Goal: Information Seeking & Learning: Learn about a topic

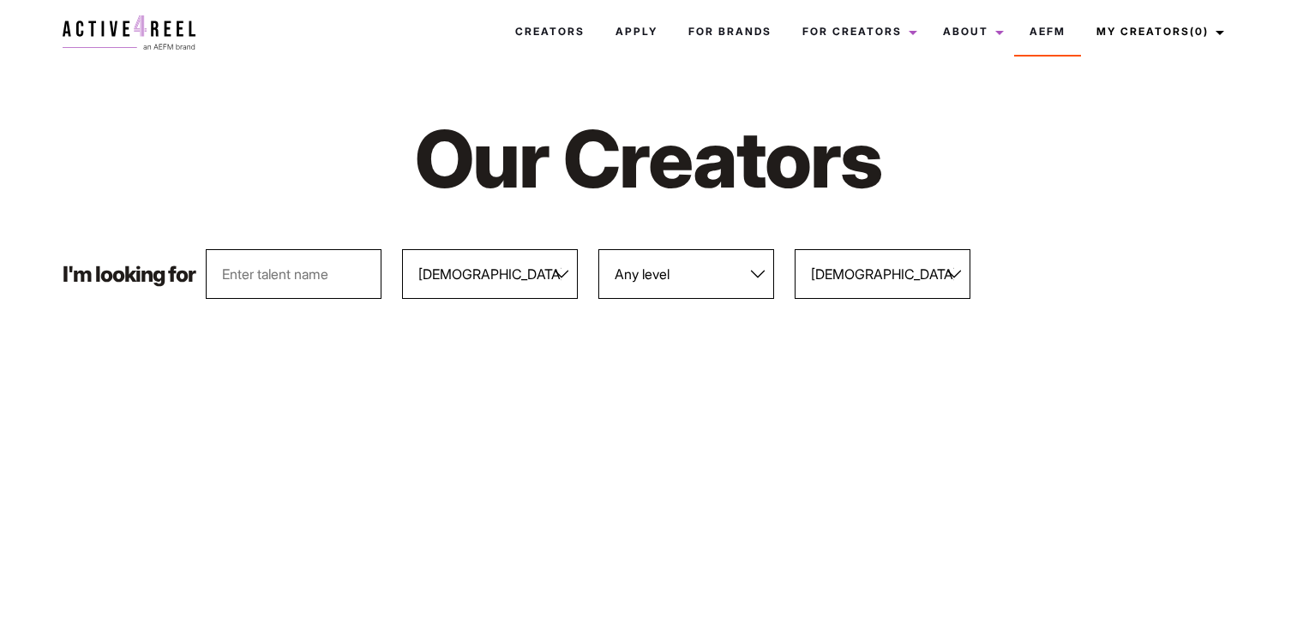
select select "563"
select select "569"
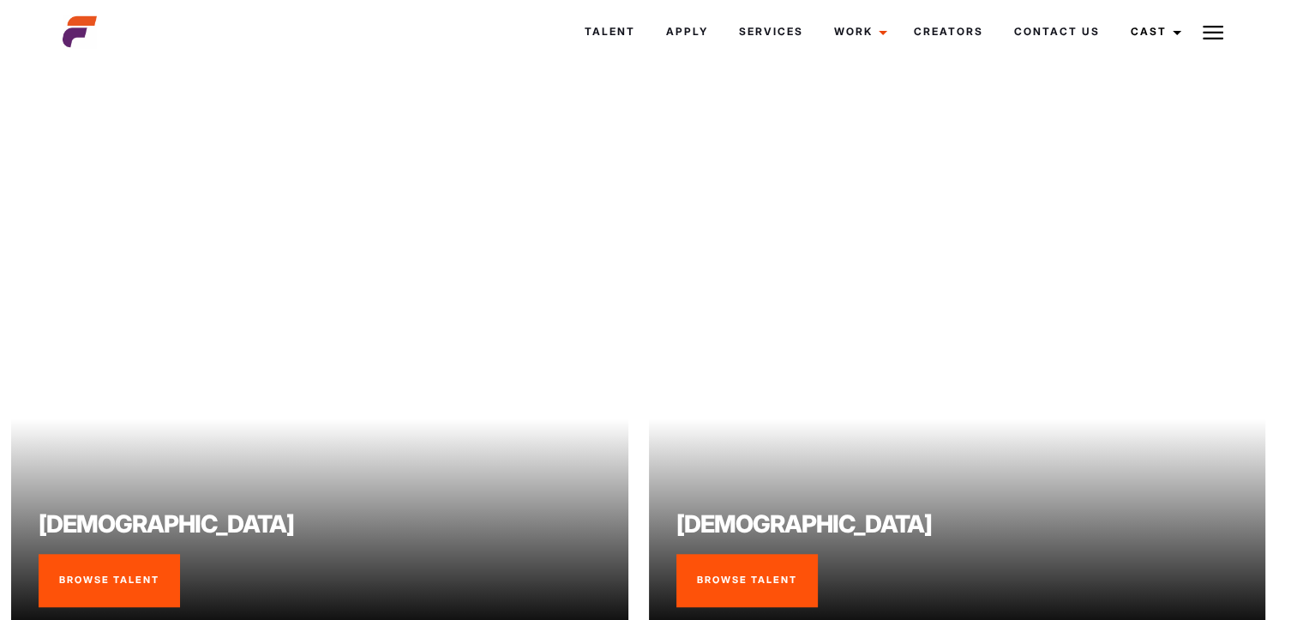
scroll to position [1643, 10]
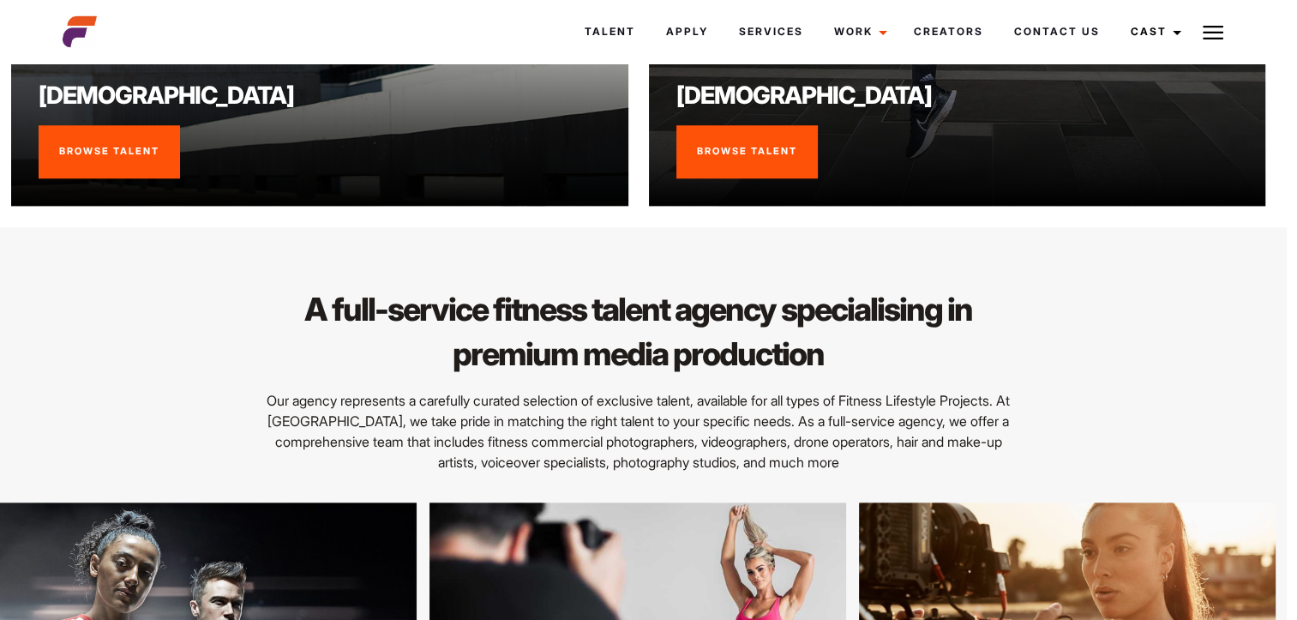
click at [785, 151] on link "Browse Talent" at bounding box center [746, 151] width 141 height 53
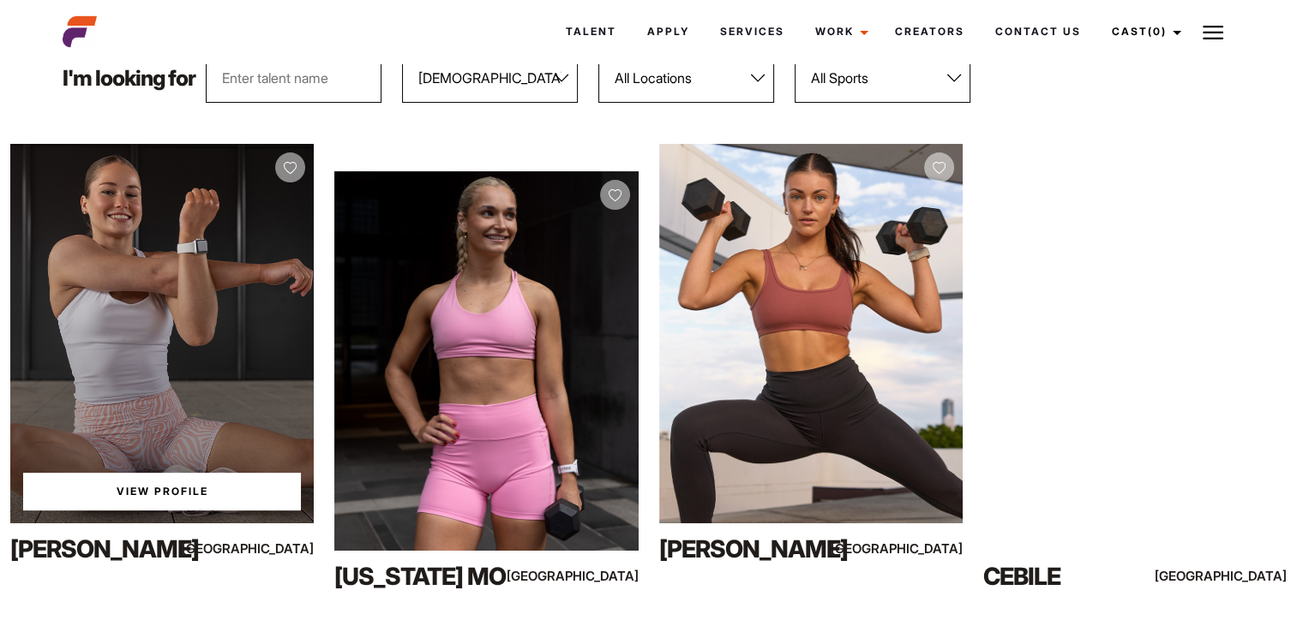
scroll to position [257, 0]
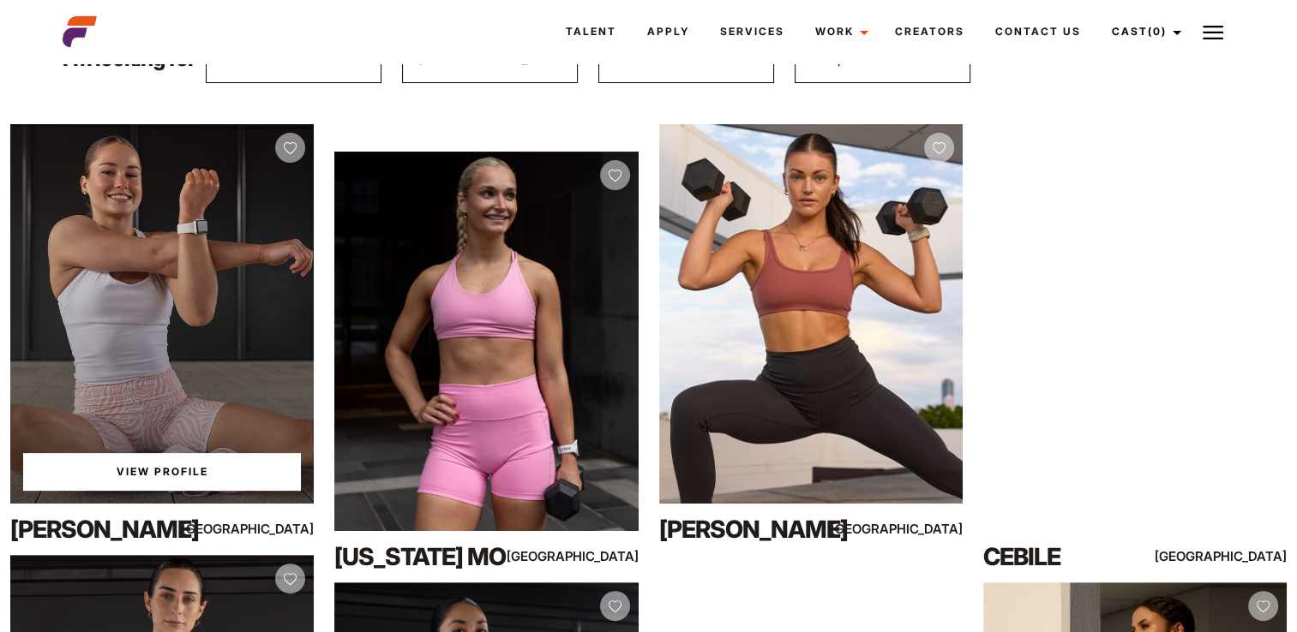
click at [183, 475] on link "View Profile" at bounding box center [162, 472] width 278 height 38
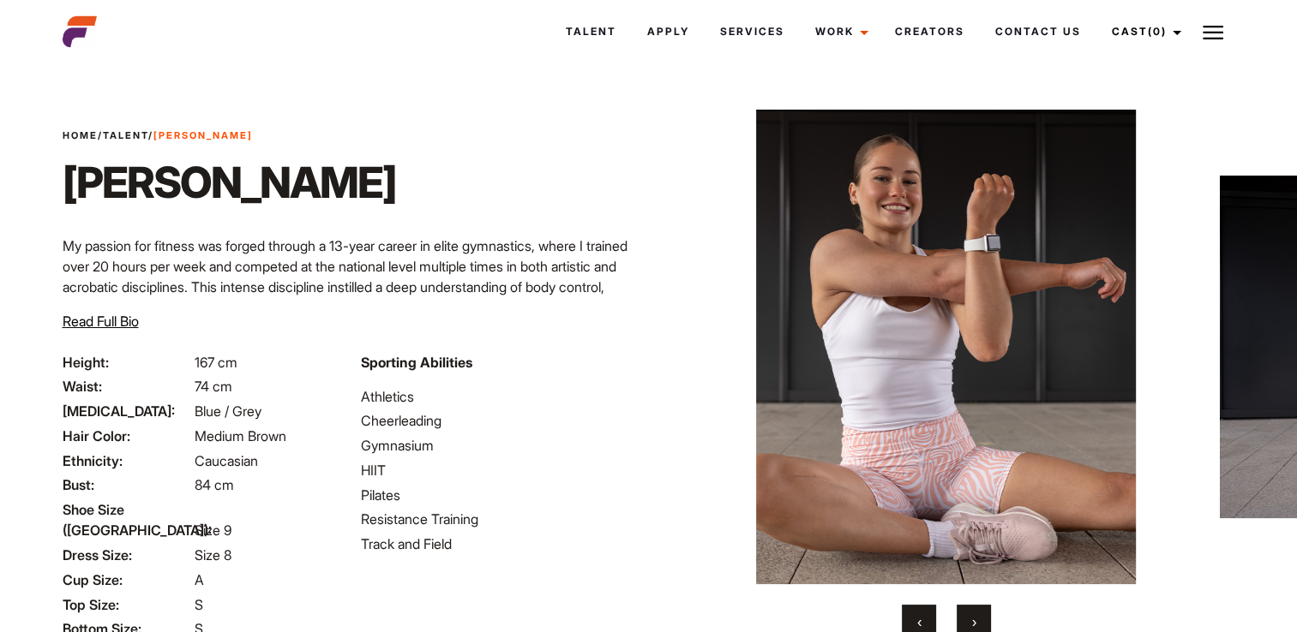
click at [944, 619] on div "‹ ›" at bounding box center [946, 622] width 514 height 34
click at [977, 626] on button "›" at bounding box center [973, 622] width 34 height 34
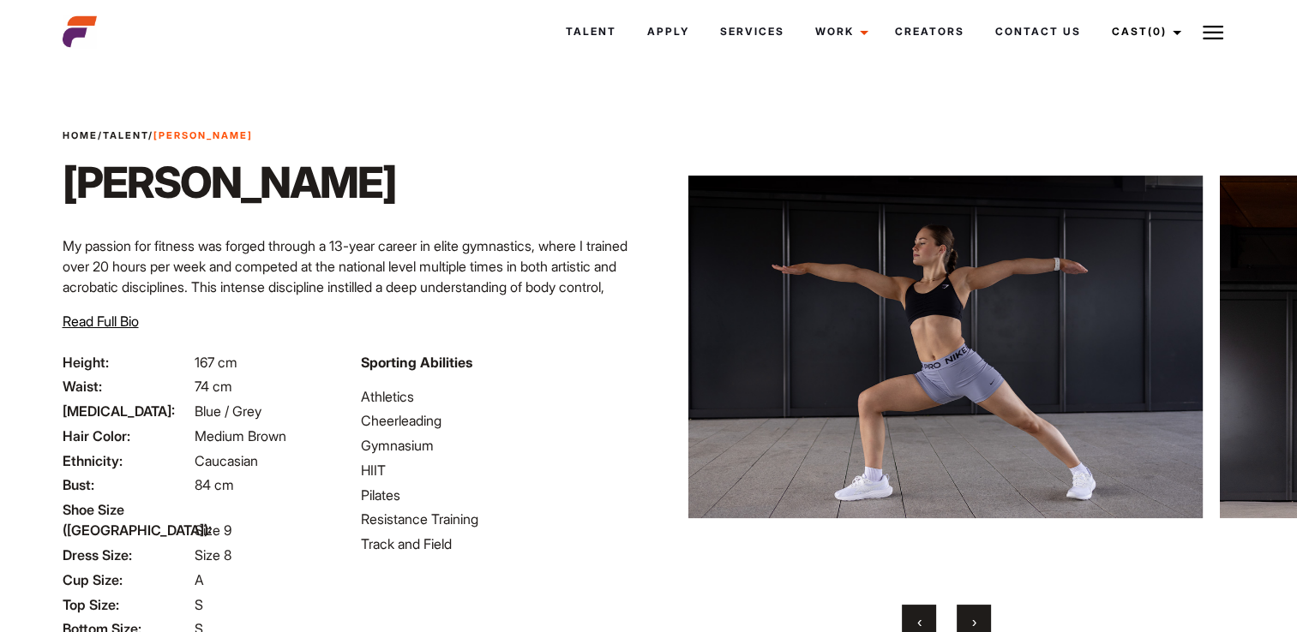
click at [977, 626] on button "›" at bounding box center [973, 622] width 34 height 34
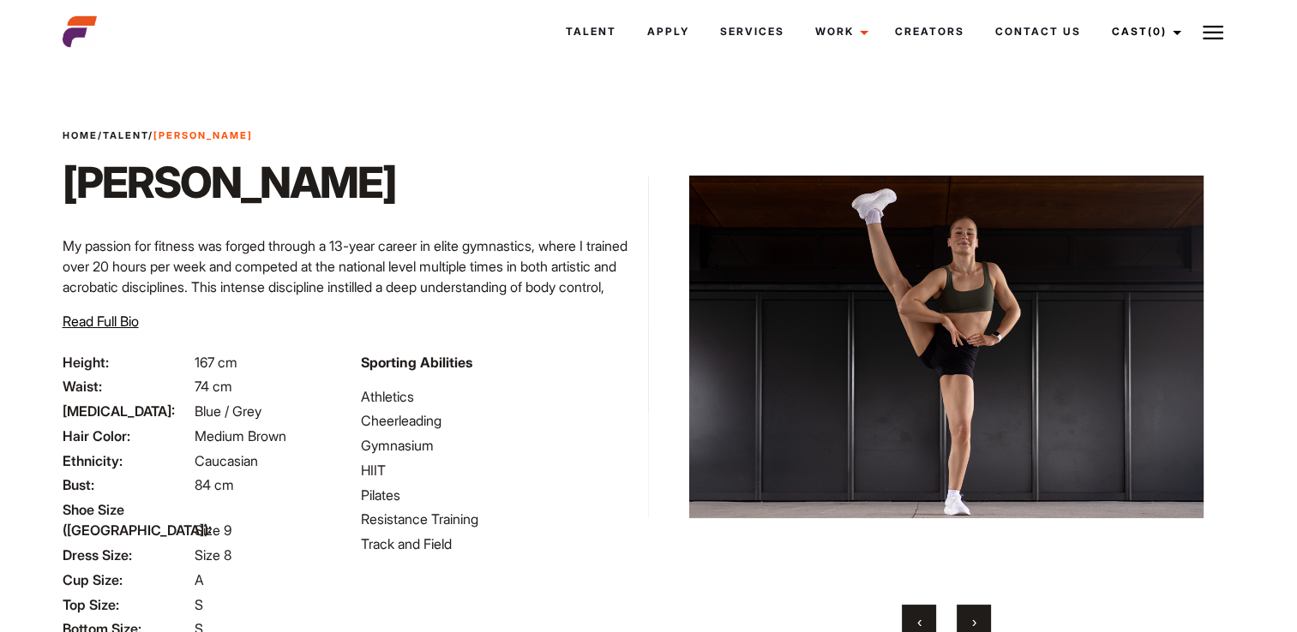
click at [977, 626] on button "›" at bounding box center [973, 622] width 34 height 34
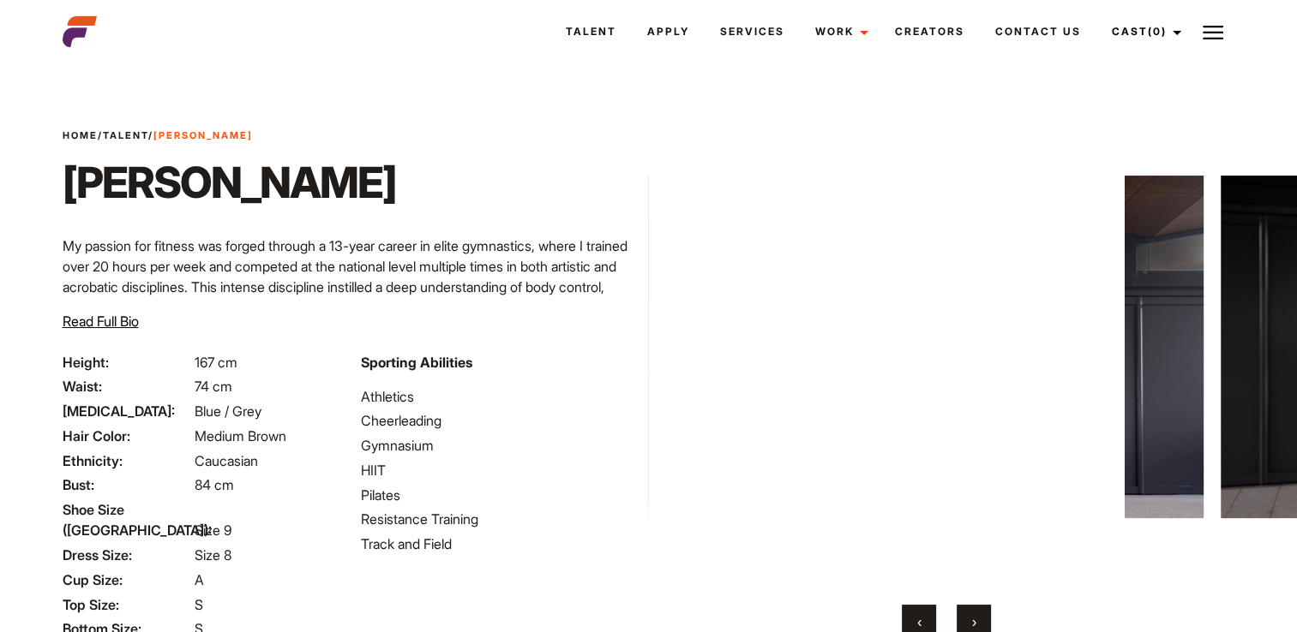
click at [977, 626] on button "›" at bounding box center [973, 622] width 34 height 34
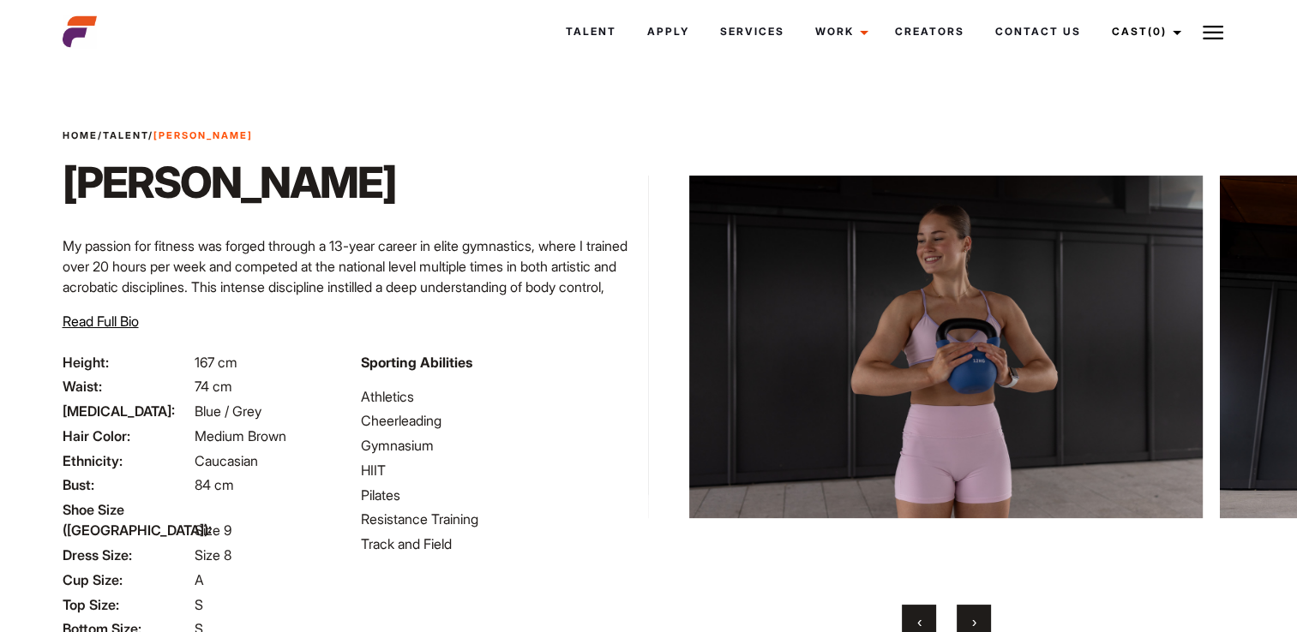
click at [977, 626] on button "›" at bounding box center [973, 622] width 34 height 34
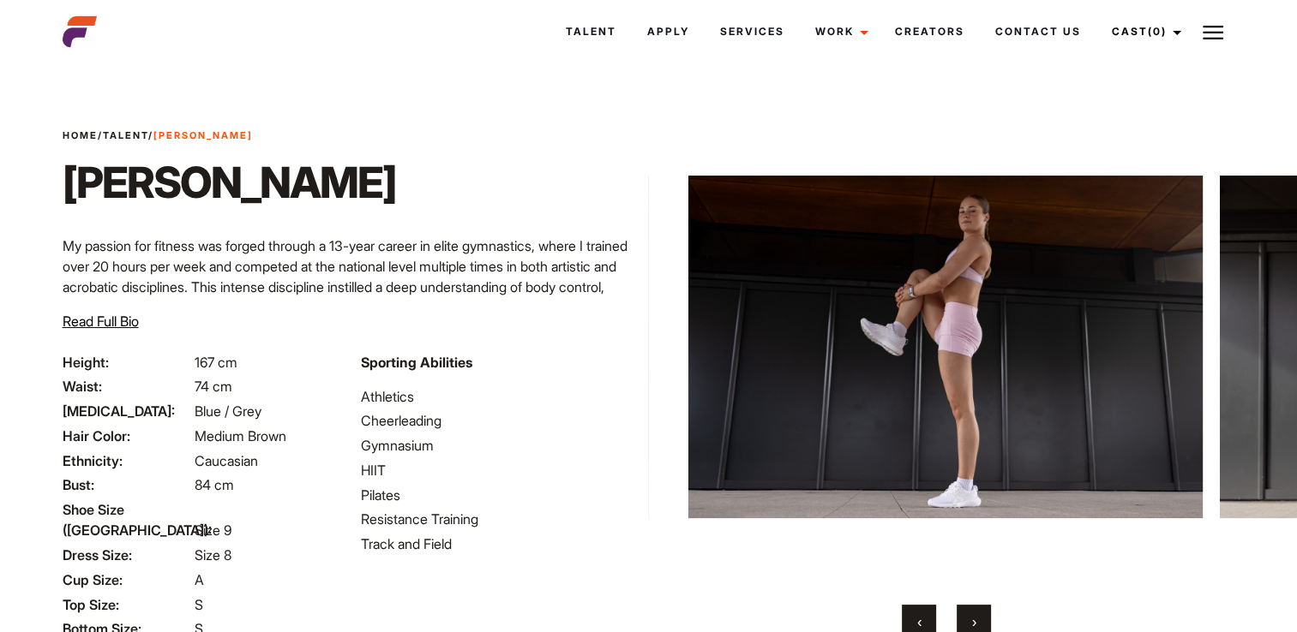
click at [977, 626] on button "›" at bounding box center [973, 622] width 34 height 34
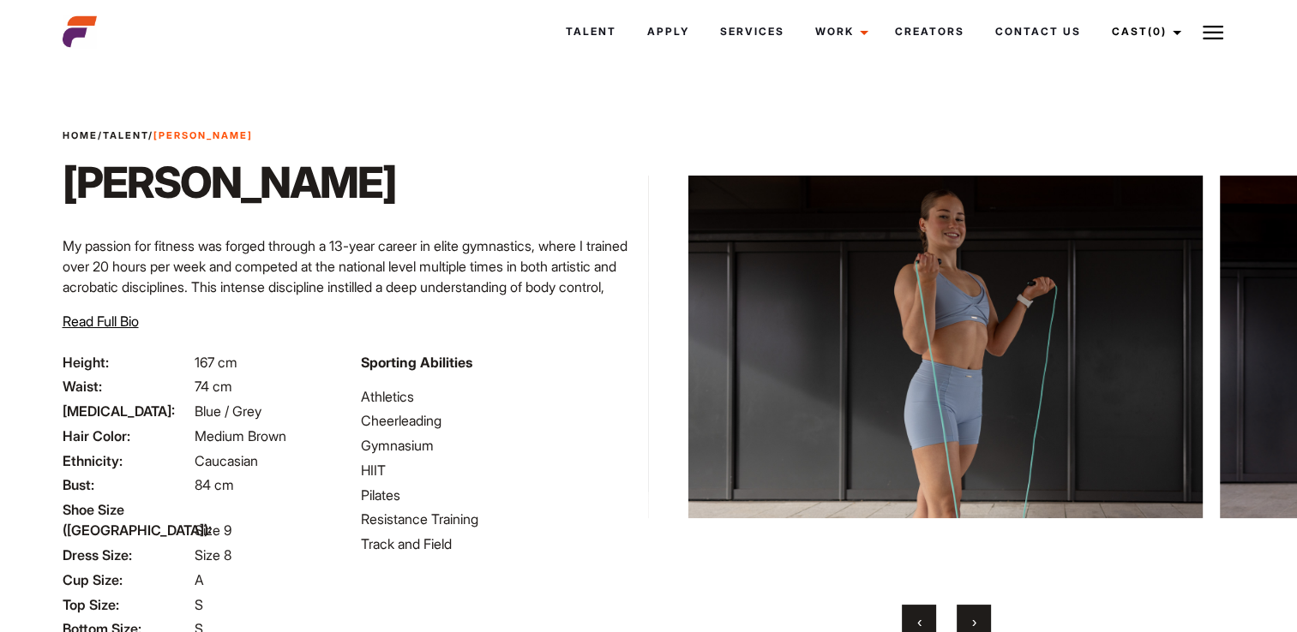
click at [977, 626] on button "›" at bounding box center [973, 622] width 34 height 34
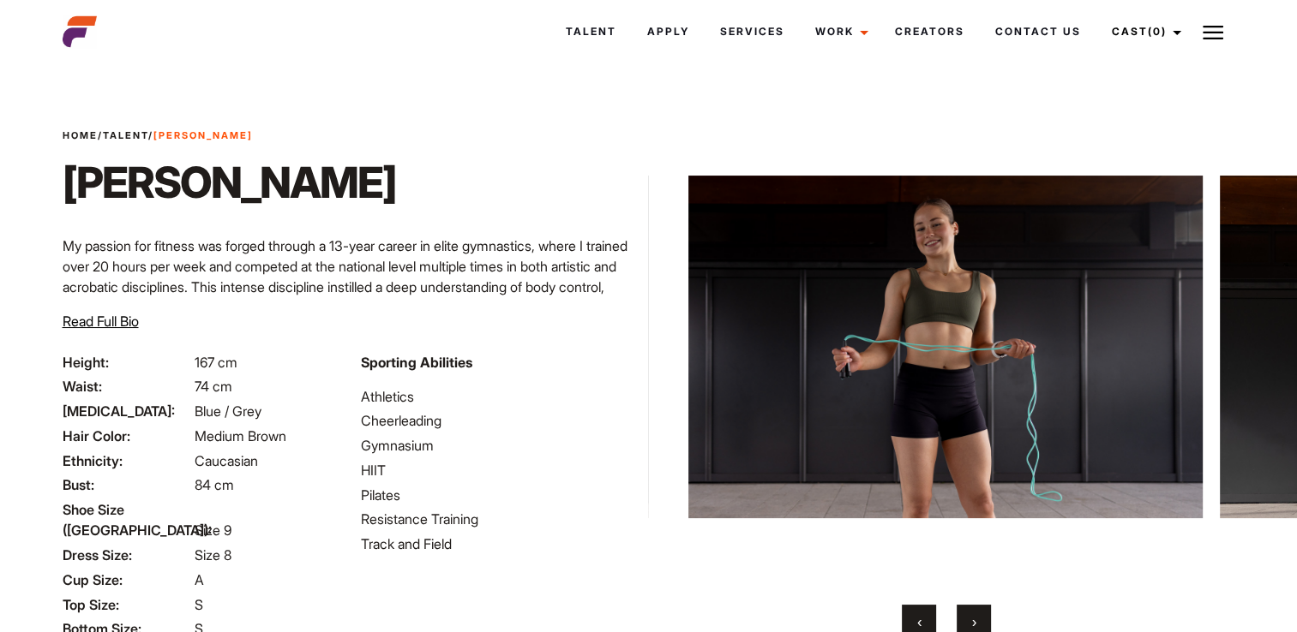
click at [977, 626] on button "›" at bounding box center [973, 622] width 34 height 34
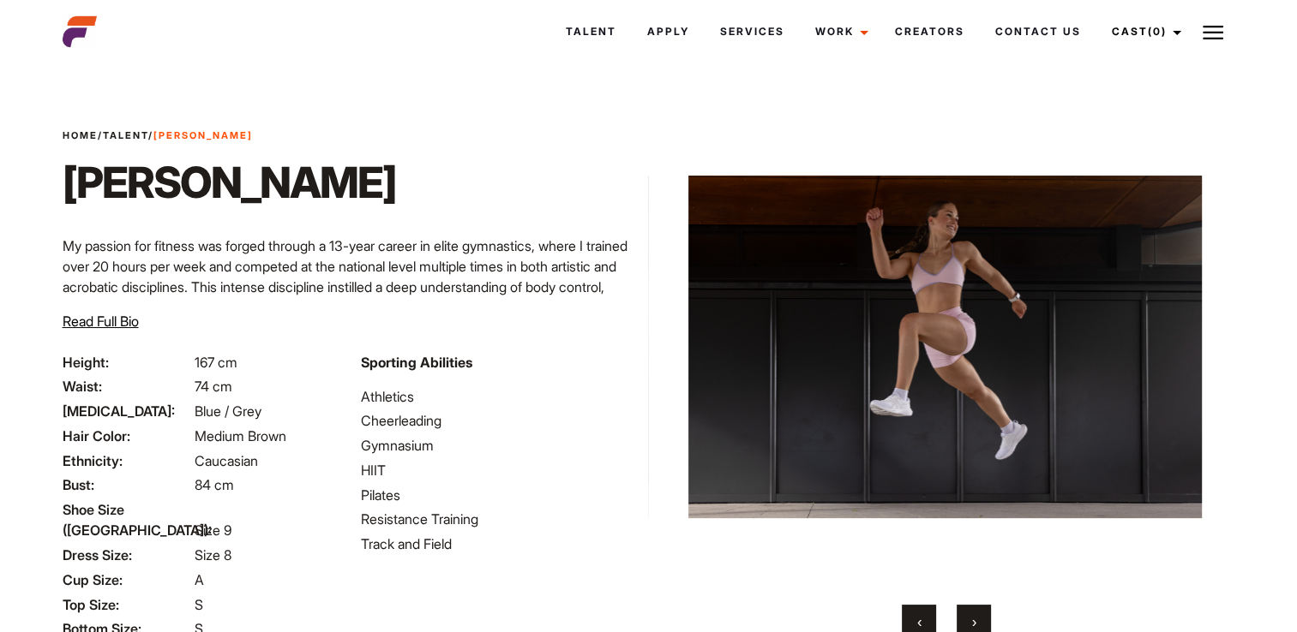
click at [977, 626] on button "›" at bounding box center [973, 622] width 34 height 34
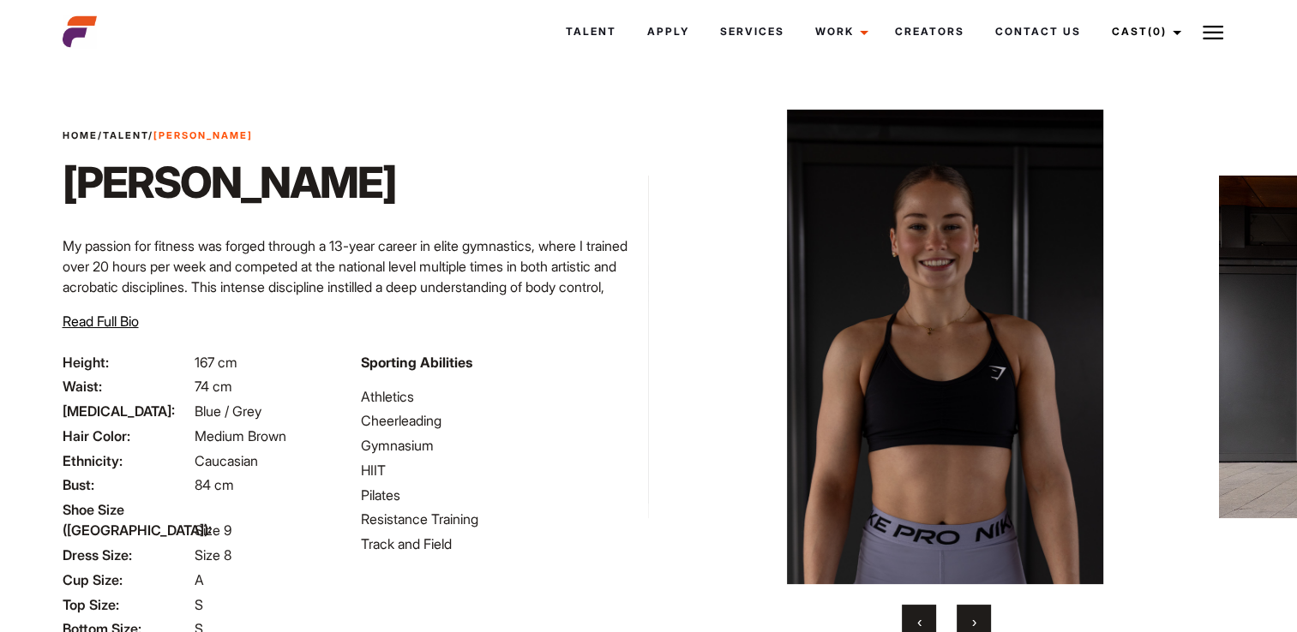
click at [977, 626] on button "›" at bounding box center [973, 622] width 34 height 34
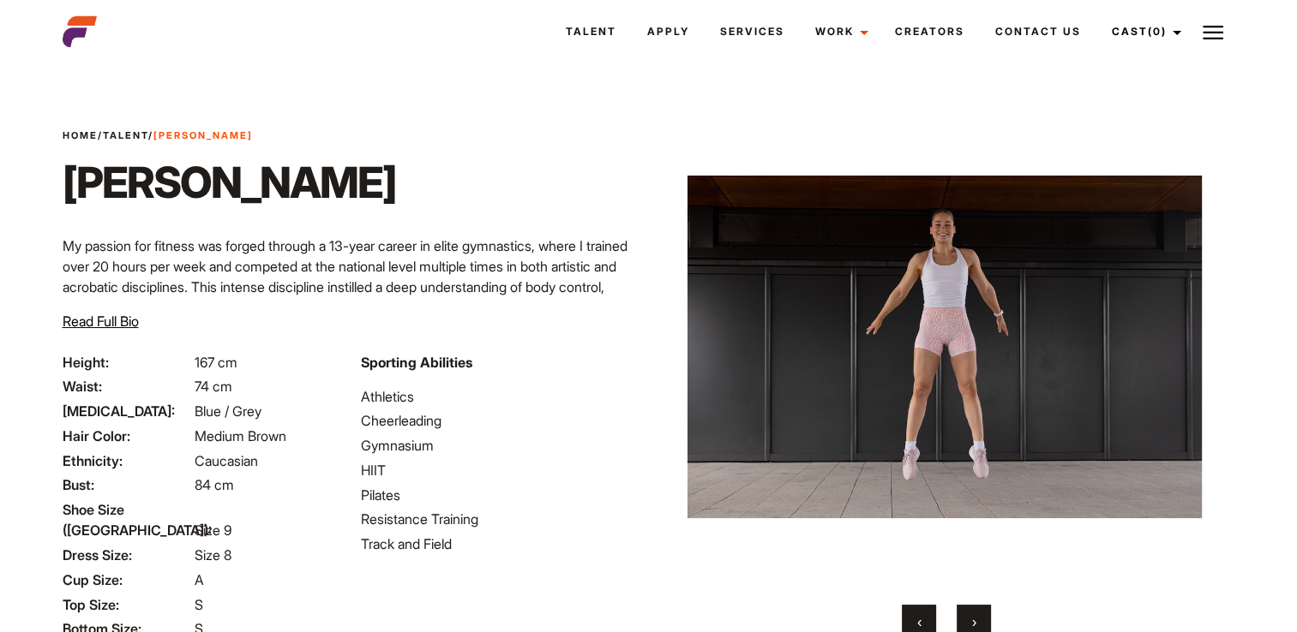
click at [977, 626] on button "›" at bounding box center [973, 622] width 34 height 34
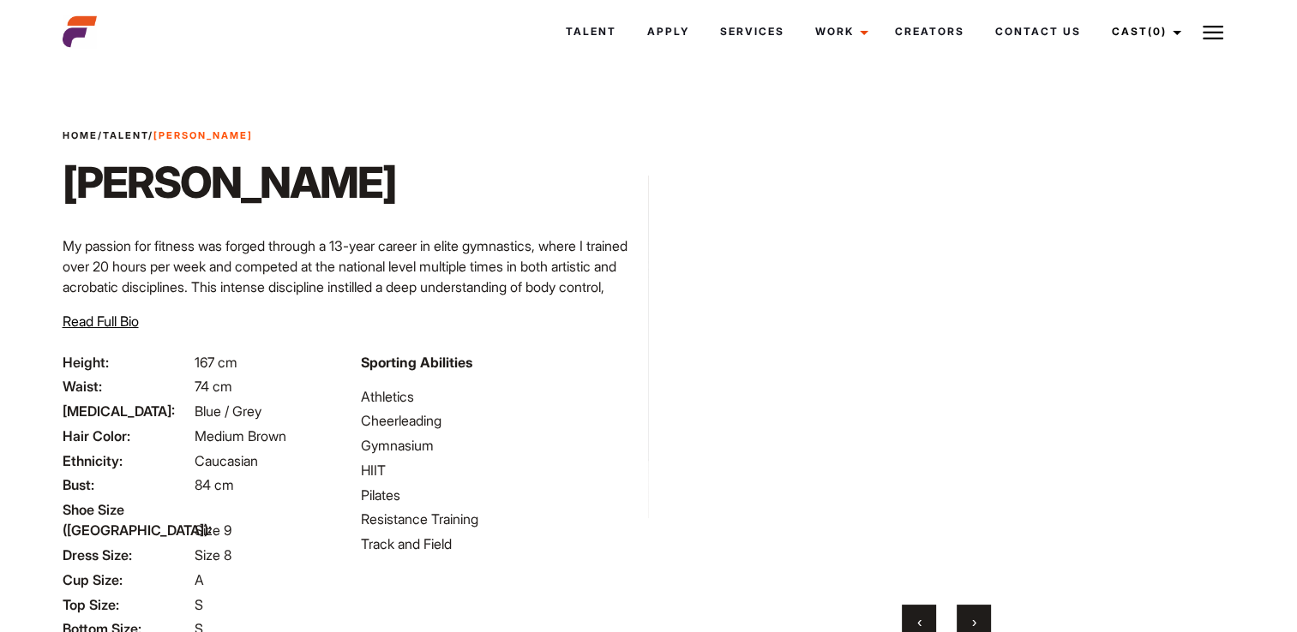
click at [977, 626] on button "›" at bounding box center [973, 622] width 34 height 34
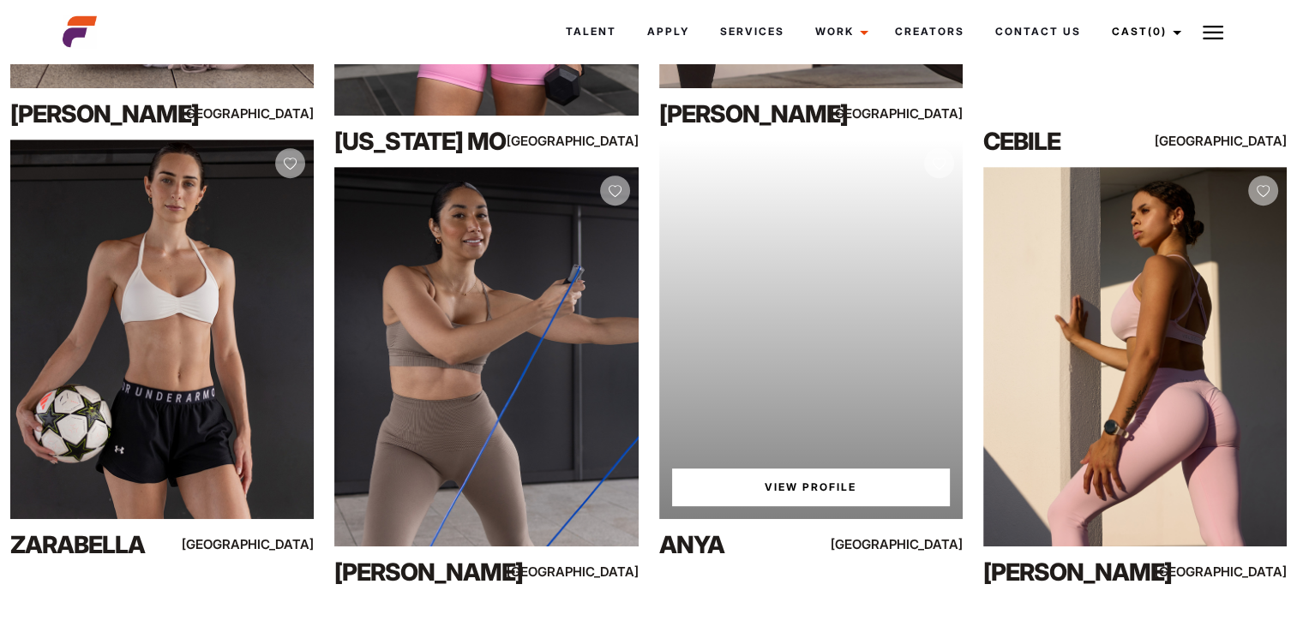
scroll to position [771, 0]
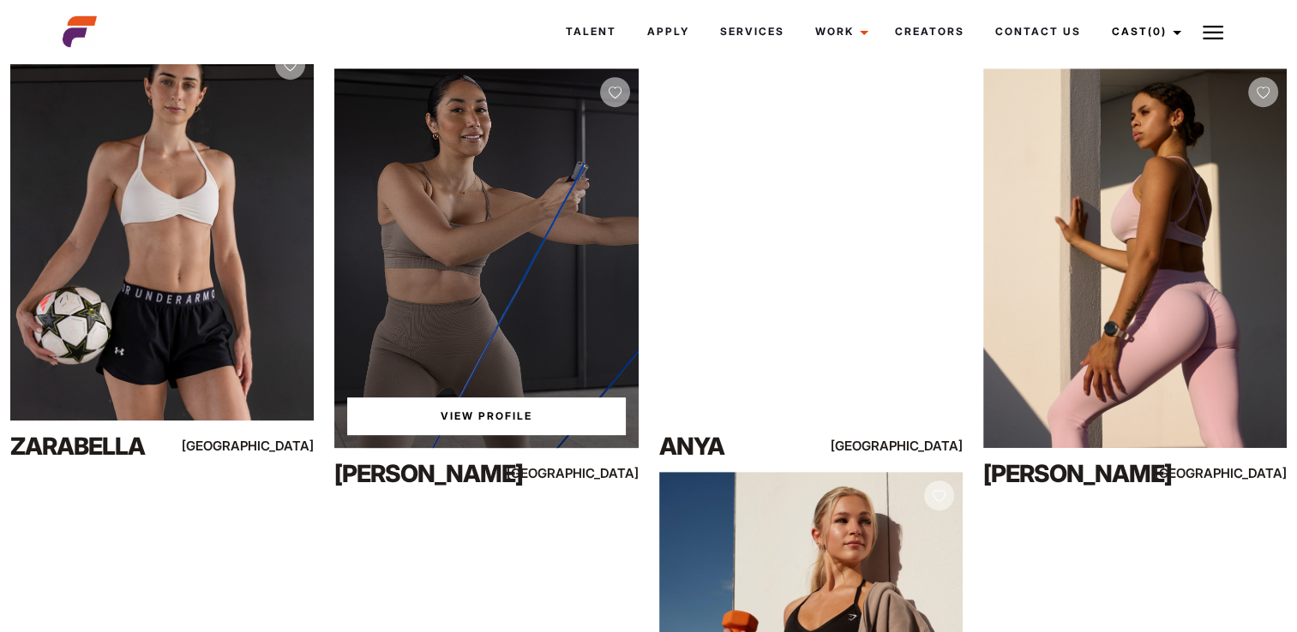
click at [508, 421] on link "View Profile" at bounding box center [486, 417] width 278 height 38
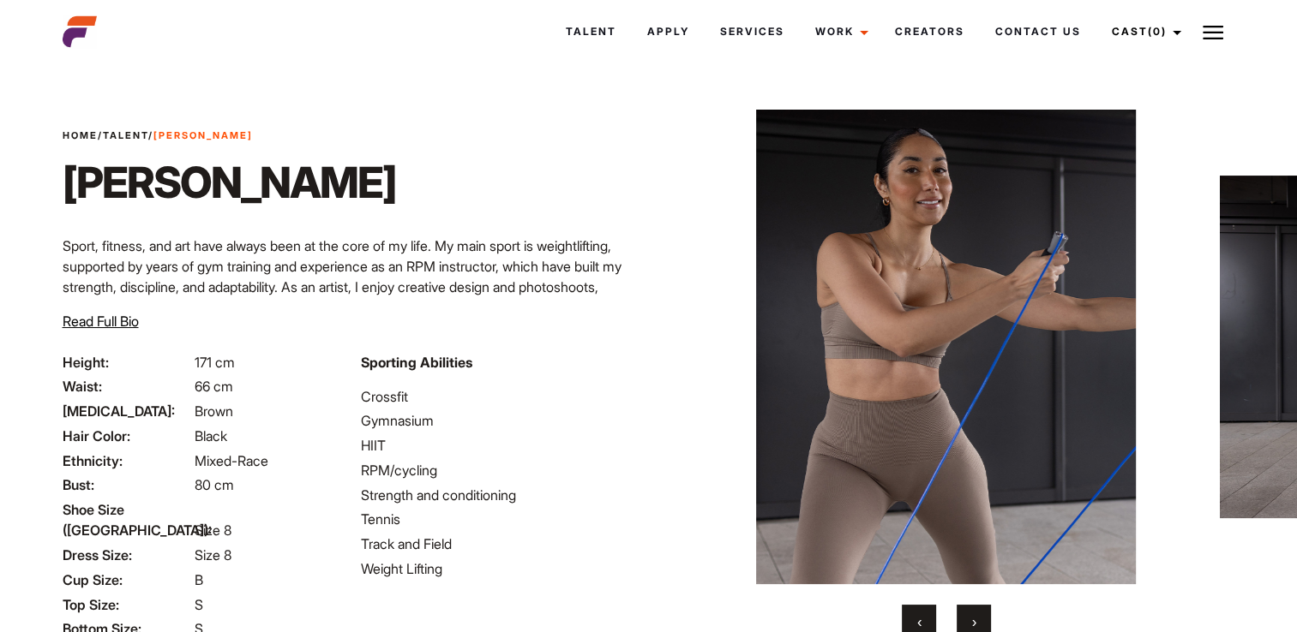
click at [976, 615] on span "›" at bounding box center [974, 622] width 4 height 17
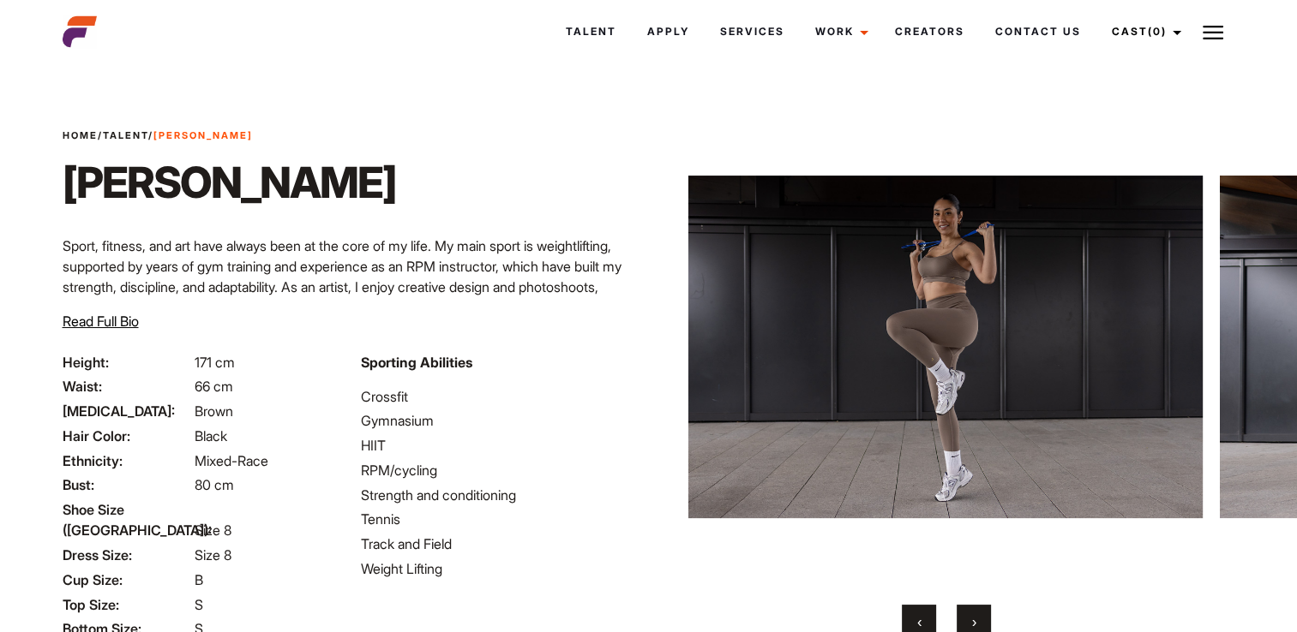
click at [974, 617] on span "›" at bounding box center [974, 622] width 4 height 17
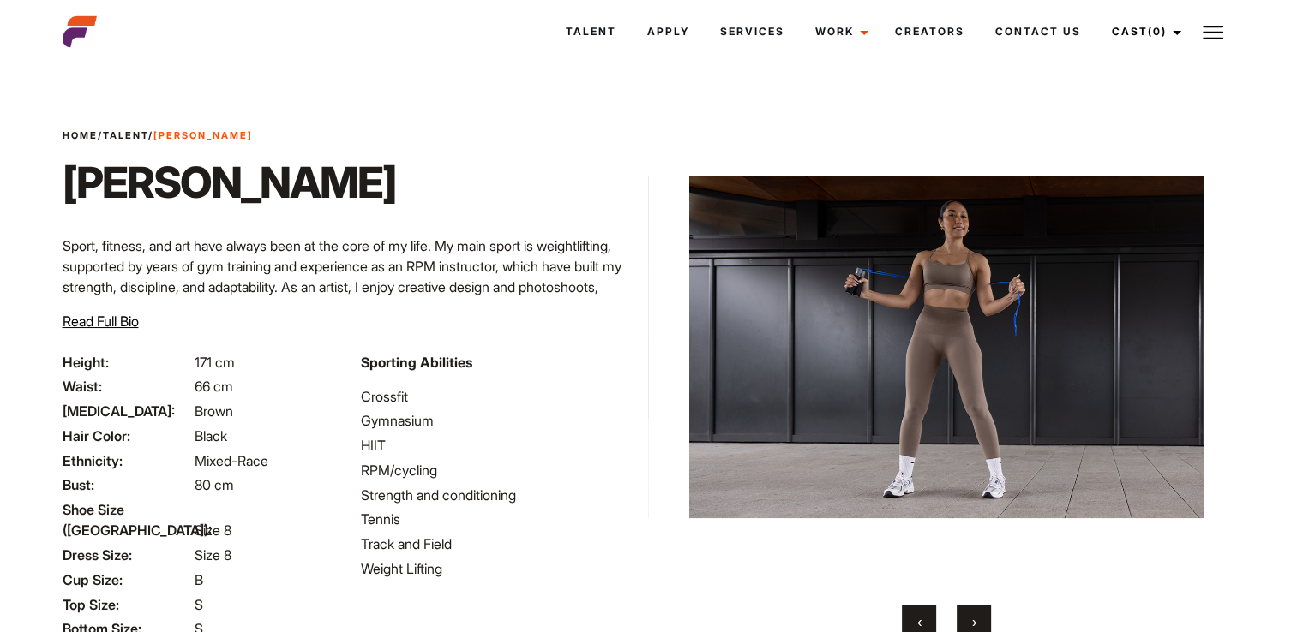
click at [974, 617] on span "›" at bounding box center [974, 622] width 4 height 17
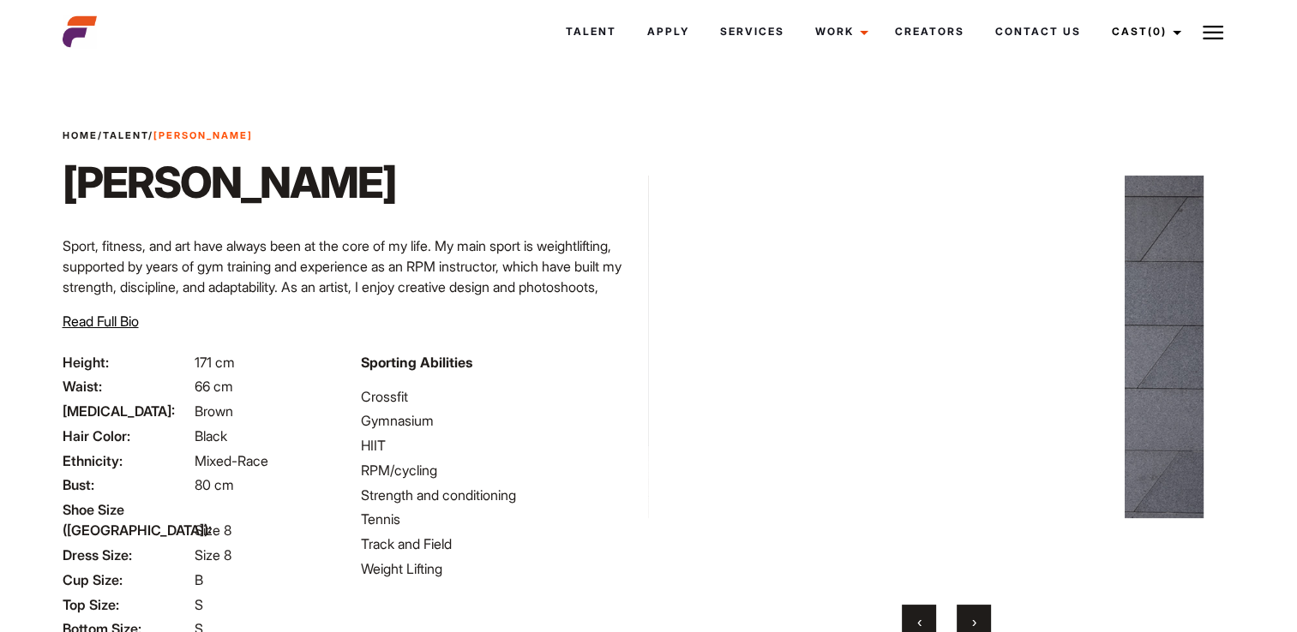
click at [974, 617] on span "›" at bounding box center [974, 622] width 4 height 17
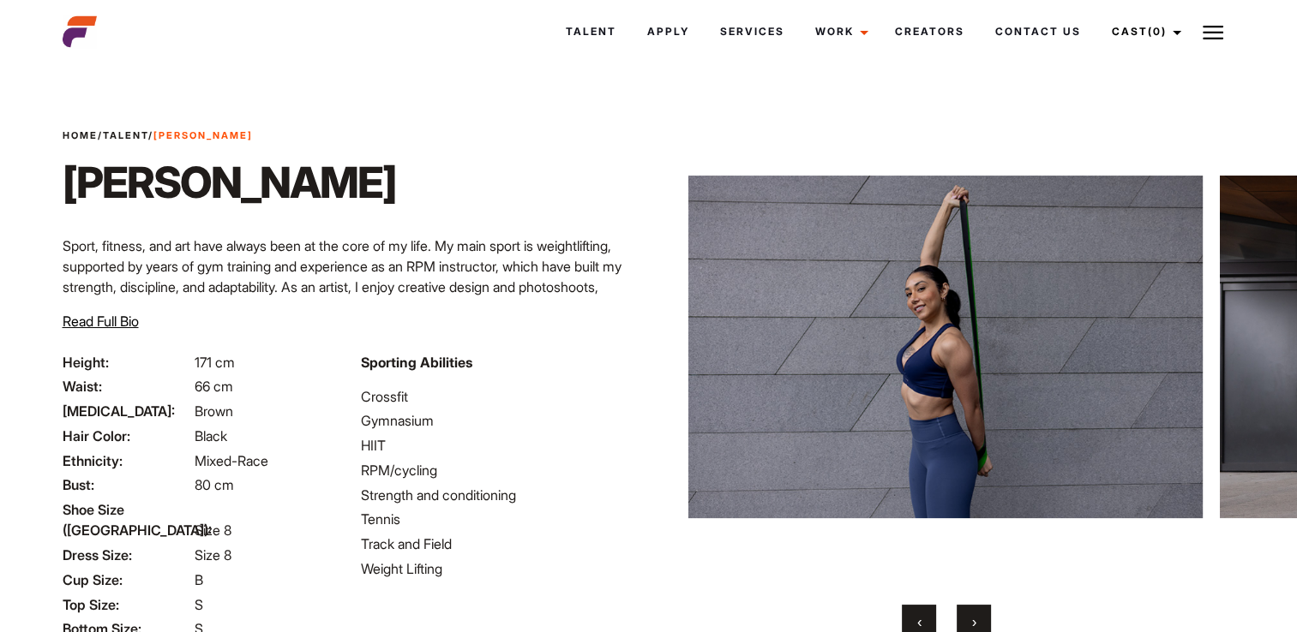
click at [984, 627] on button "›" at bounding box center [973, 622] width 34 height 34
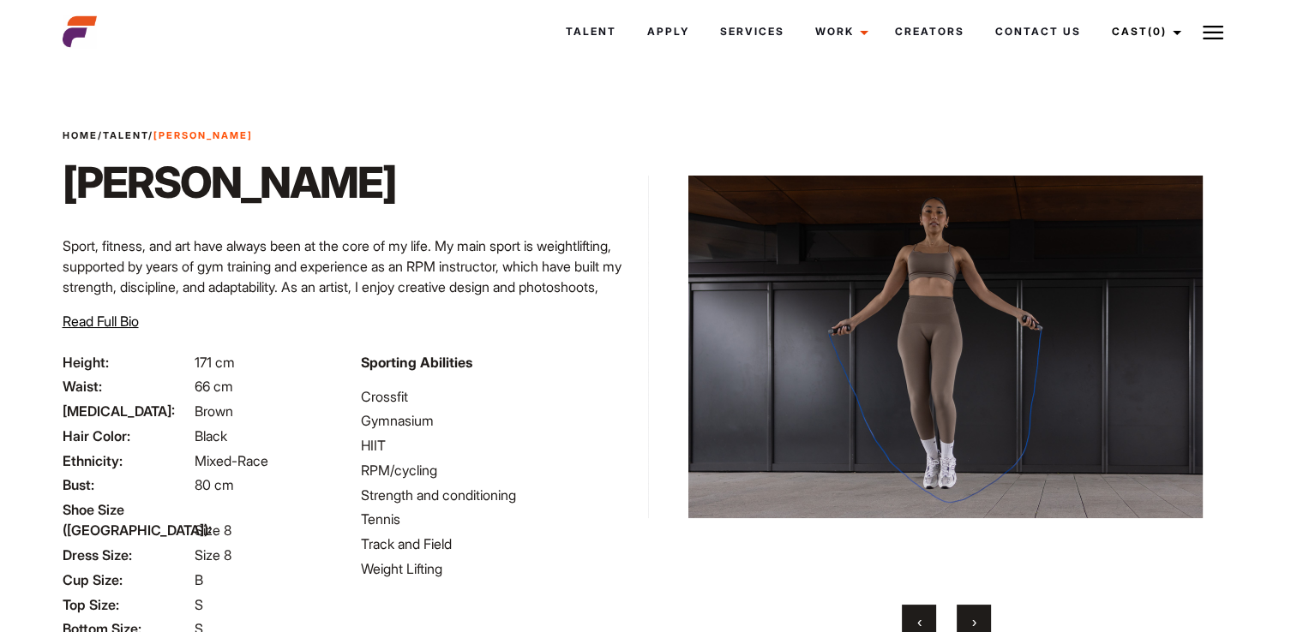
click at [981, 626] on button "›" at bounding box center [973, 622] width 34 height 34
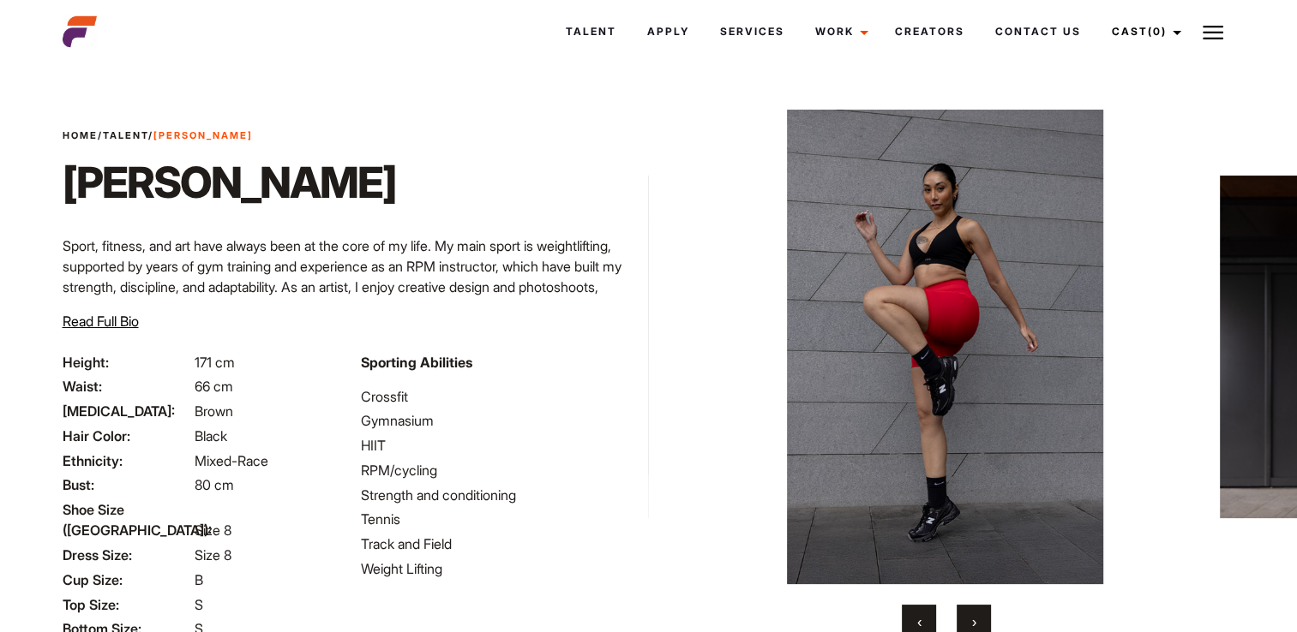
click at [980, 625] on button "›" at bounding box center [973, 622] width 34 height 34
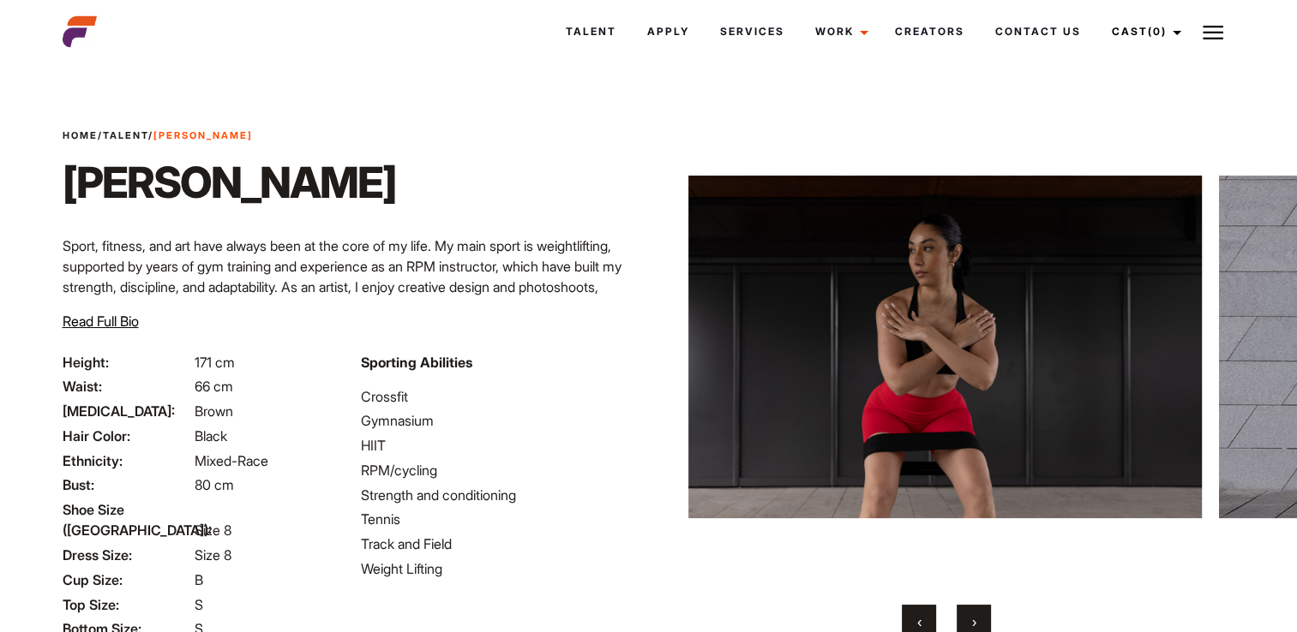
click at [984, 624] on button "›" at bounding box center [973, 622] width 34 height 34
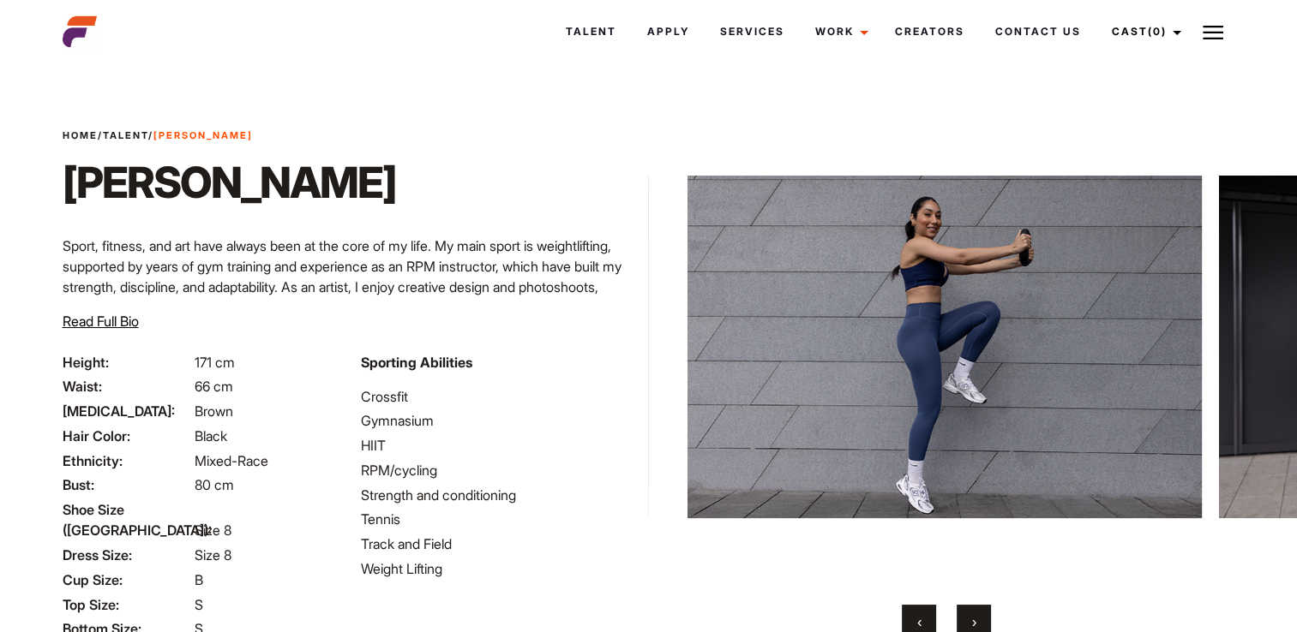
click at [981, 628] on button "›" at bounding box center [973, 622] width 34 height 34
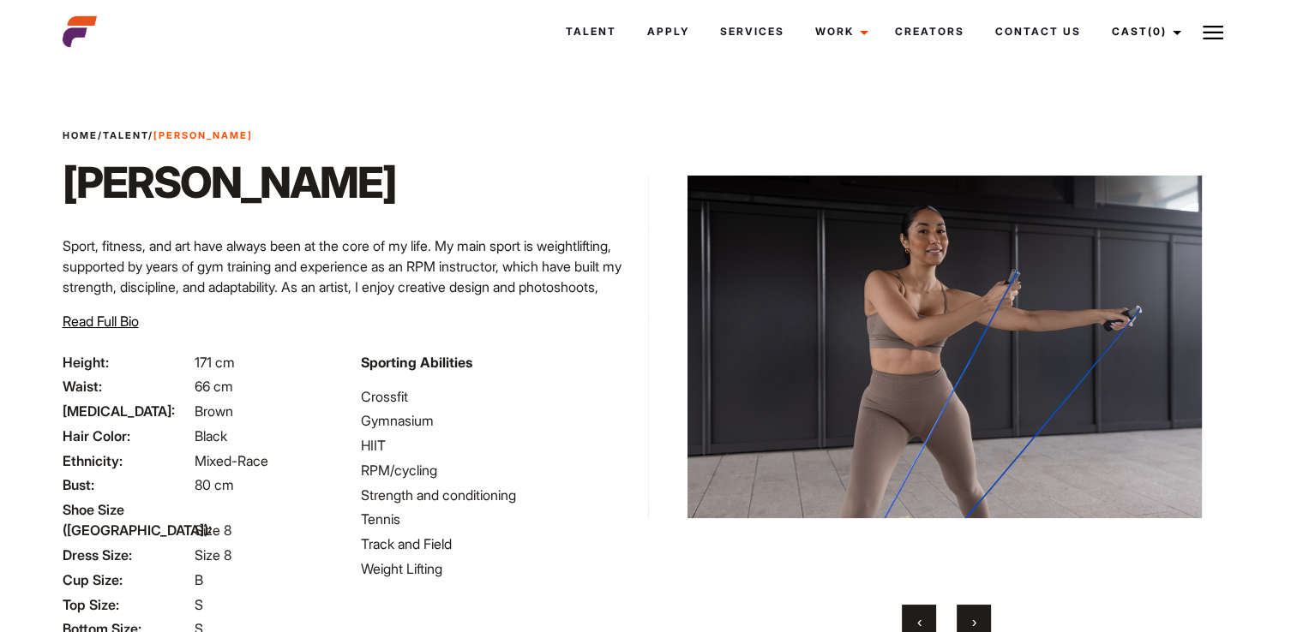
click at [976, 617] on span "›" at bounding box center [974, 622] width 4 height 17
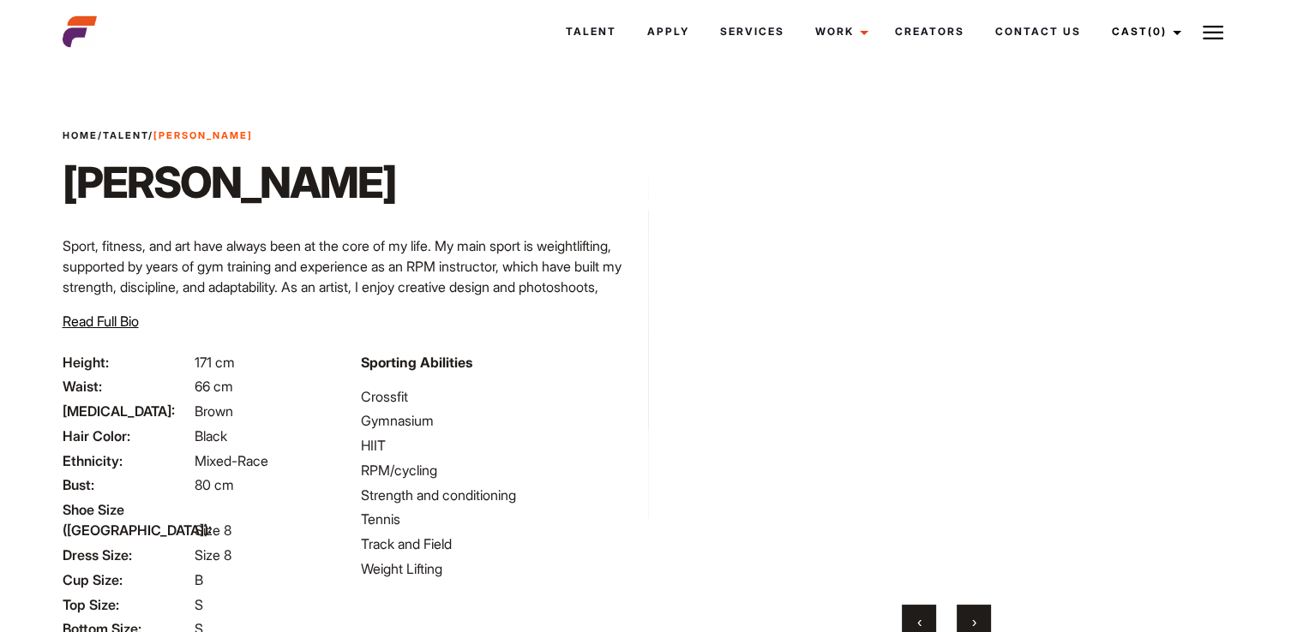
click at [977, 617] on button "›" at bounding box center [973, 622] width 34 height 34
click at [983, 612] on button "›" at bounding box center [973, 622] width 34 height 34
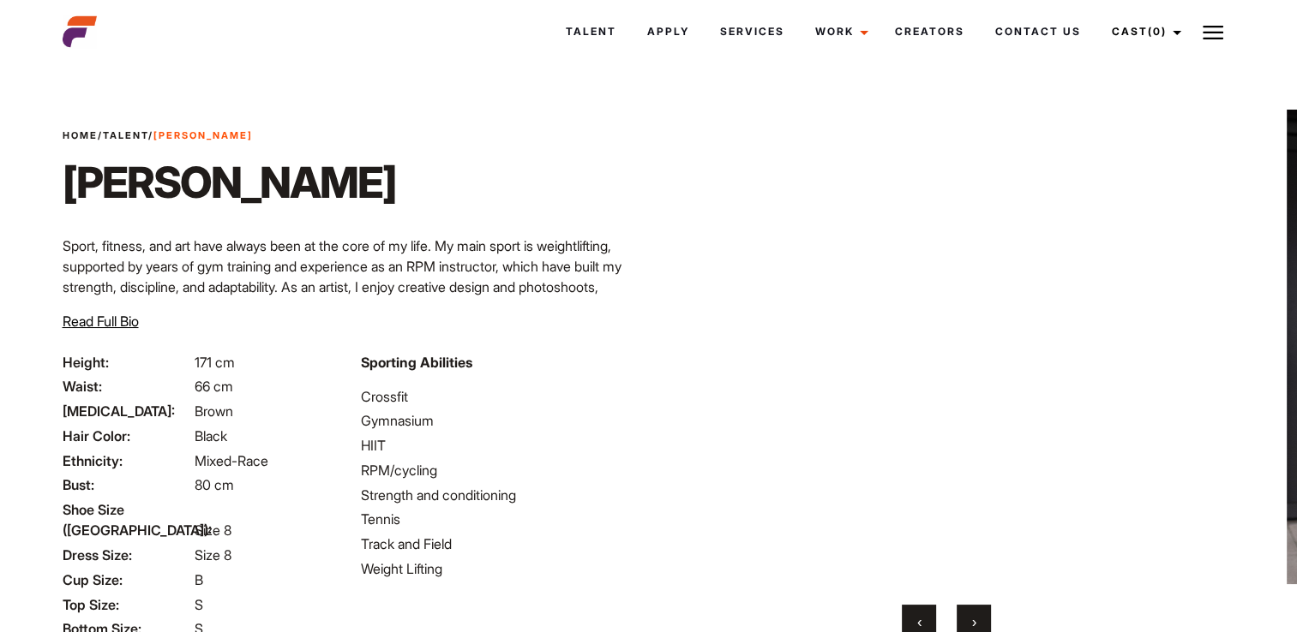
click at [984, 615] on button "›" at bounding box center [973, 622] width 34 height 34
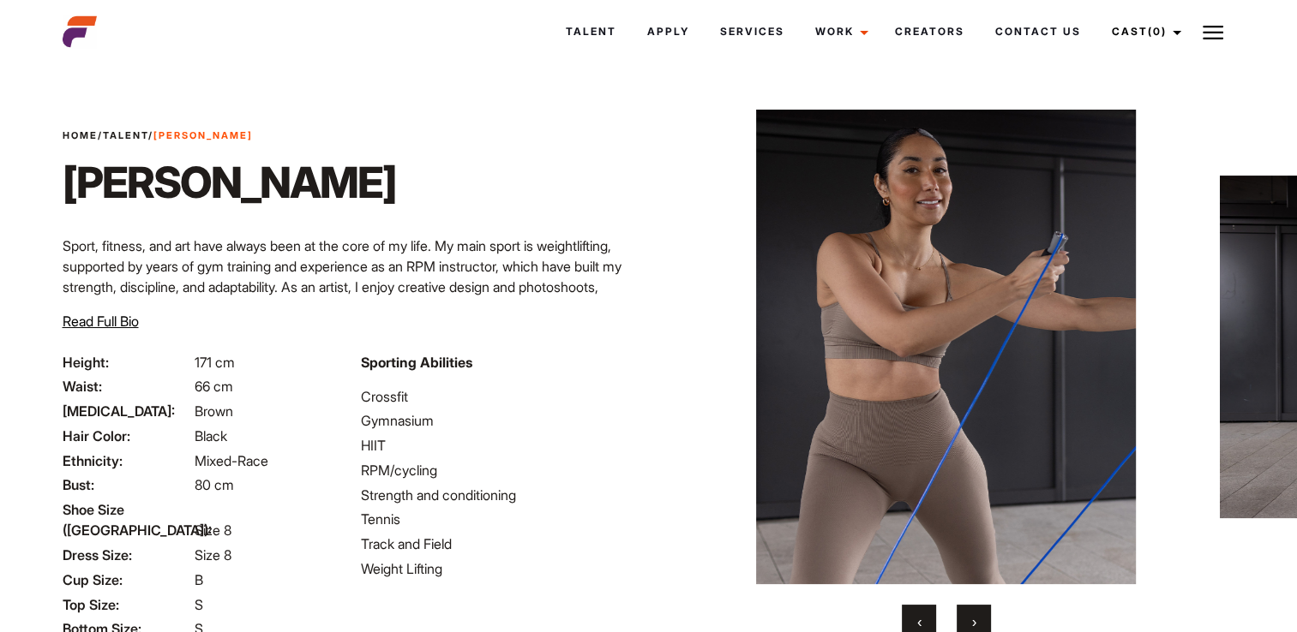
click at [984, 617] on button "›" at bounding box center [973, 622] width 34 height 34
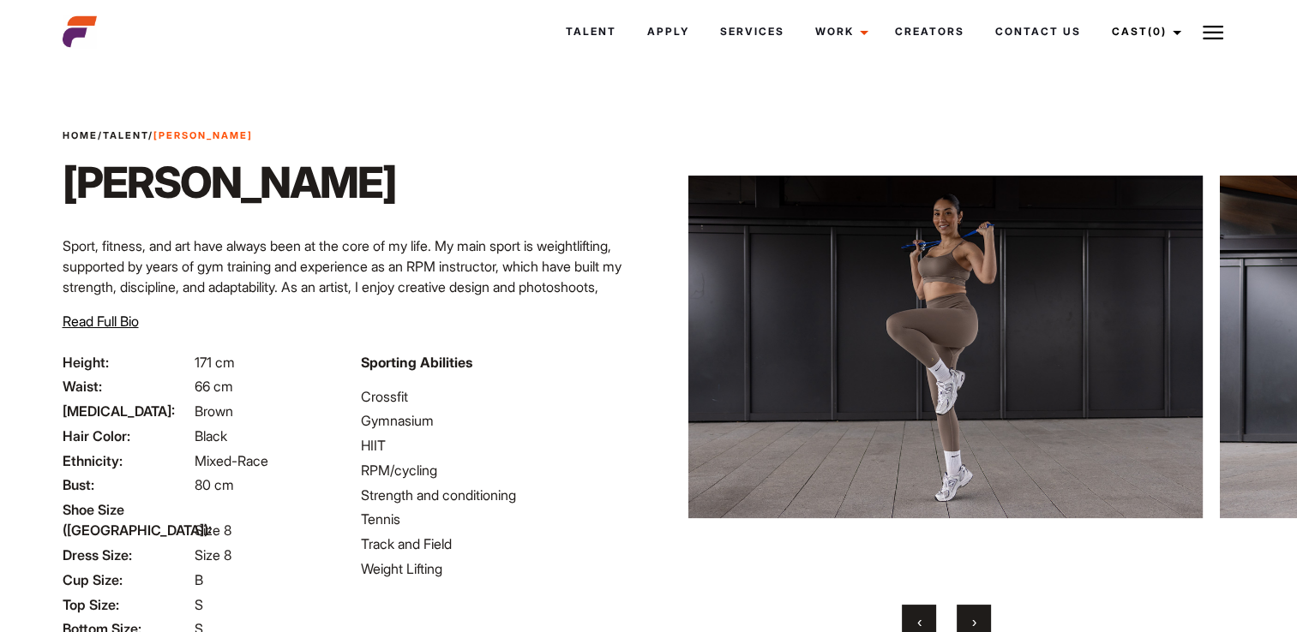
click at [984, 617] on button "›" at bounding box center [973, 622] width 34 height 34
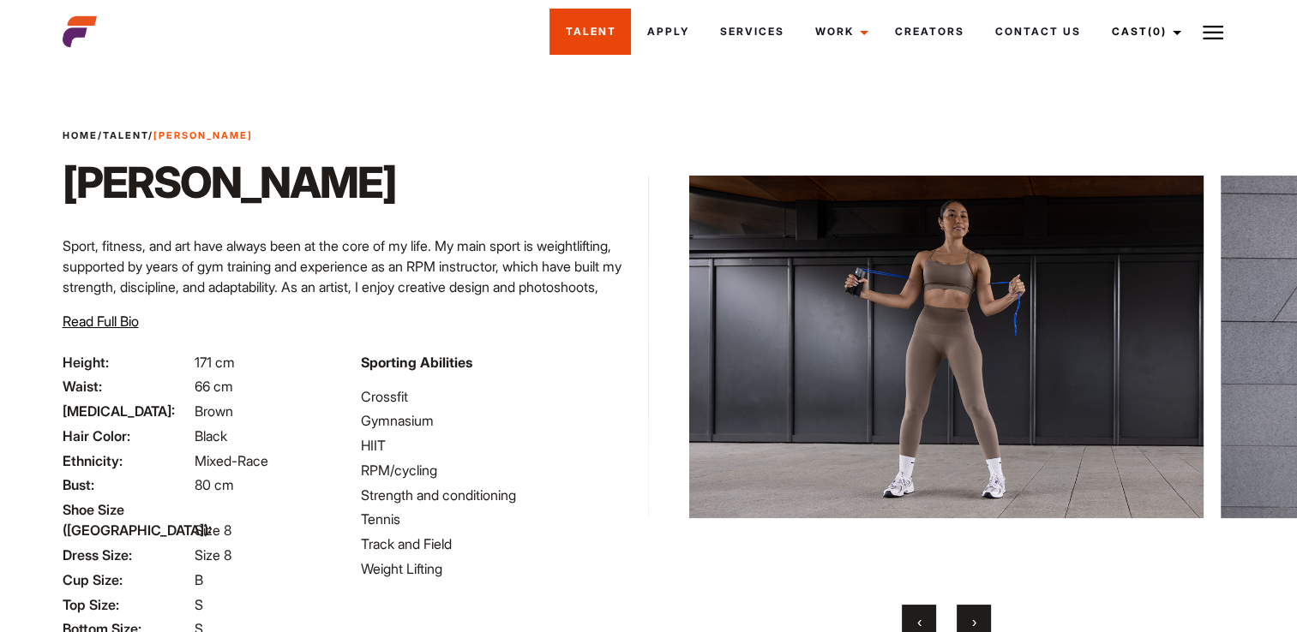
click at [621, 29] on link "Talent" at bounding box center [589, 32] width 81 height 46
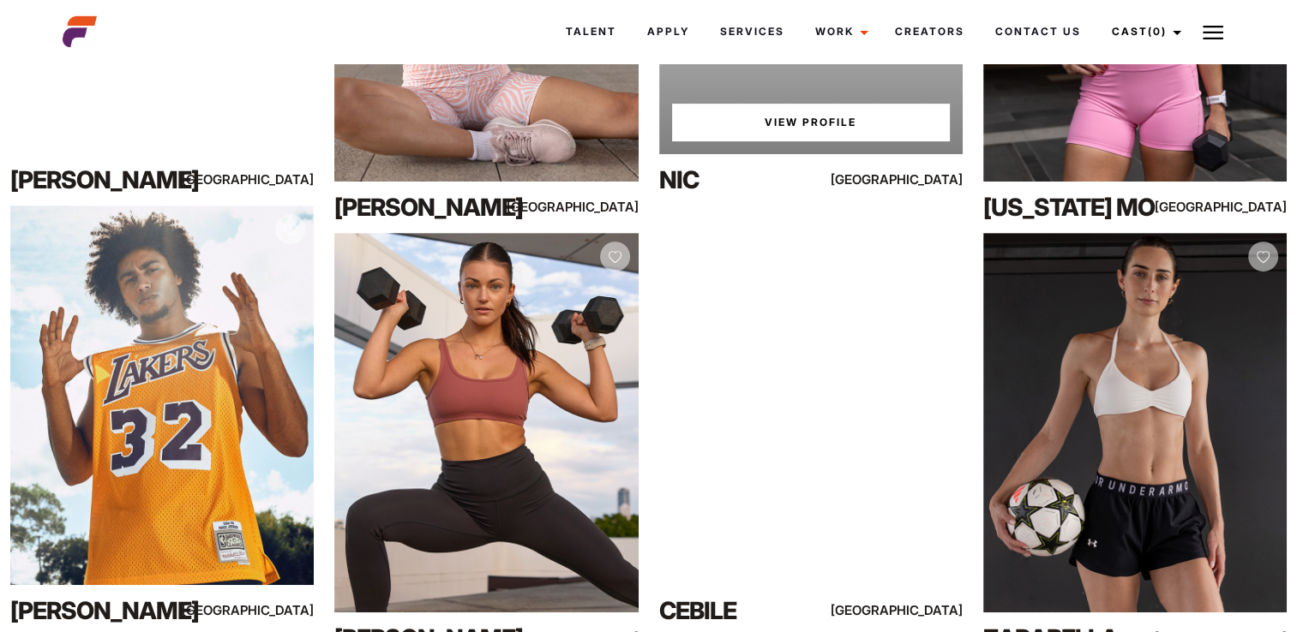
scroll to position [686, 0]
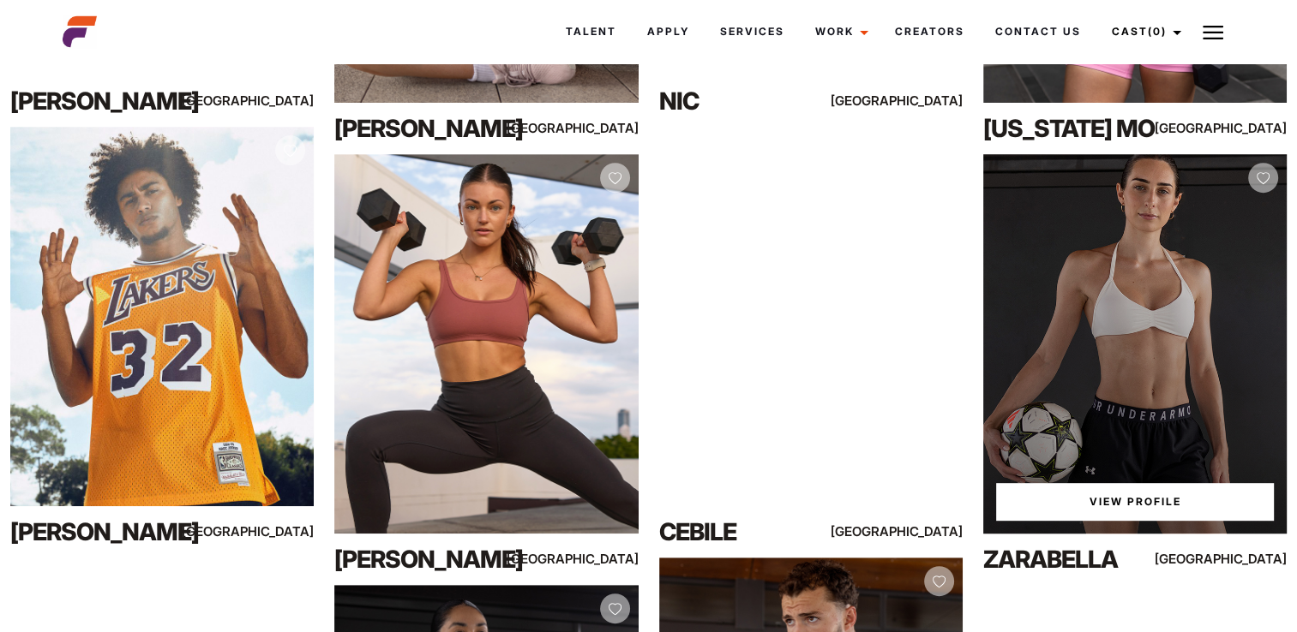
click at [1100, 506] on link "View Profile" at bounding box center [1135, 502] width 278 height 38
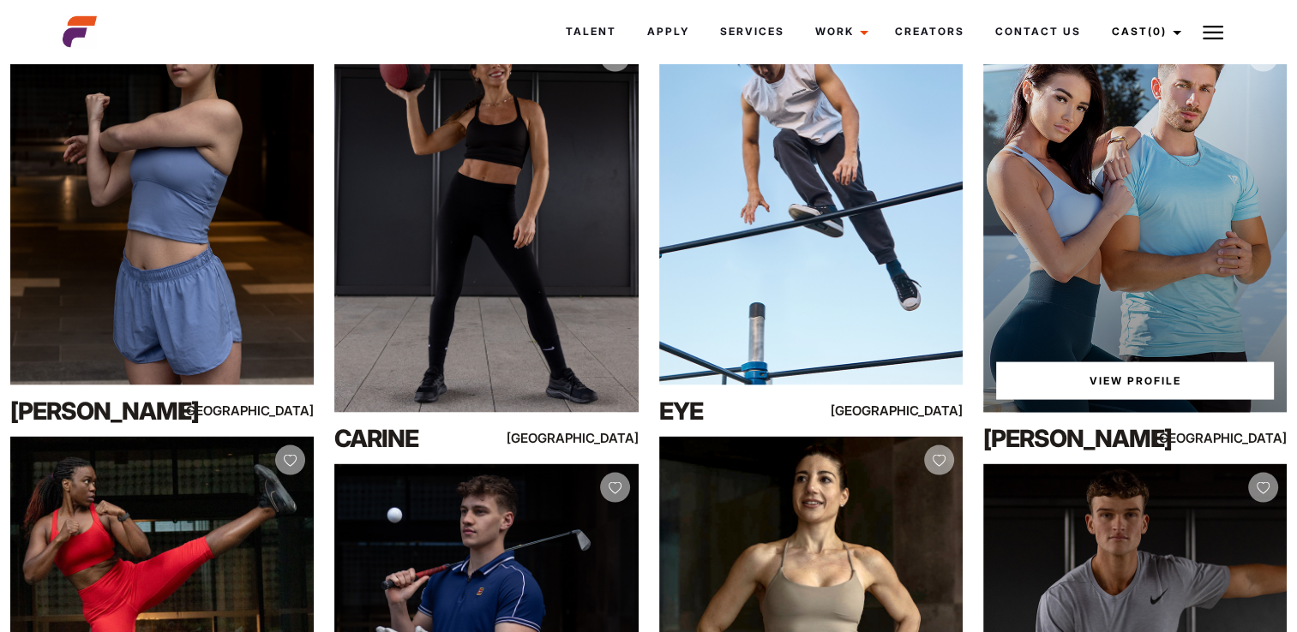
scroll to position [3428, 0]
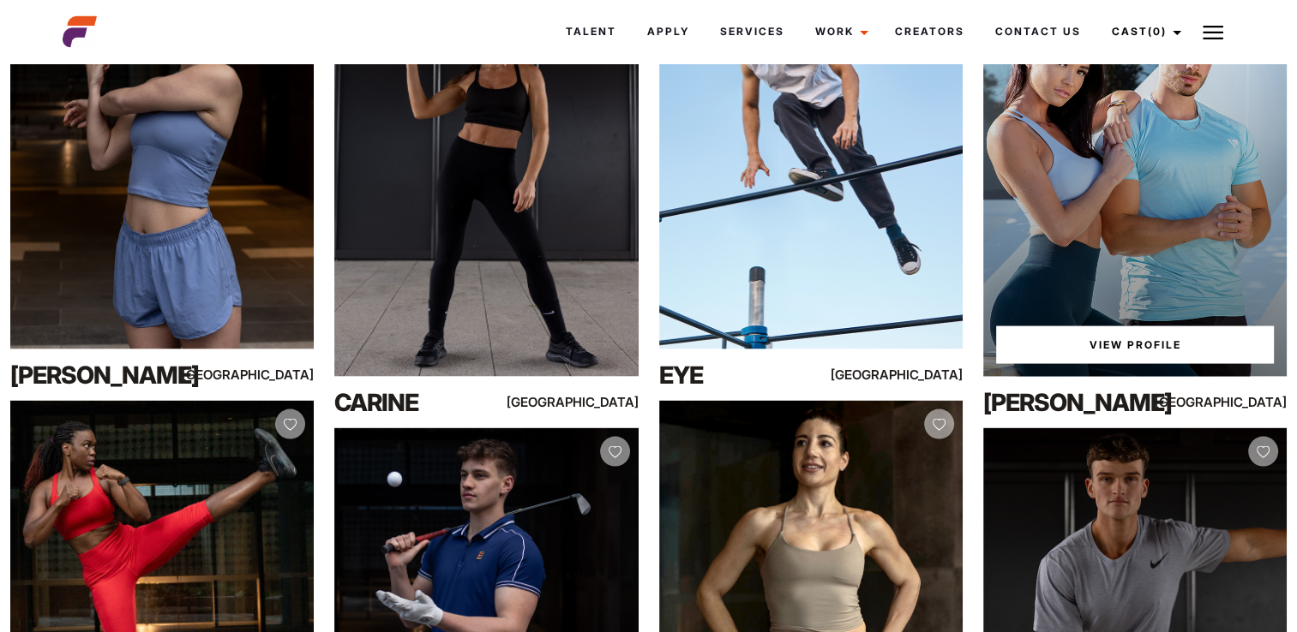
click at [1163, 341] on link "View Profile" at bounding box center [1135, 346] width 278 height 38
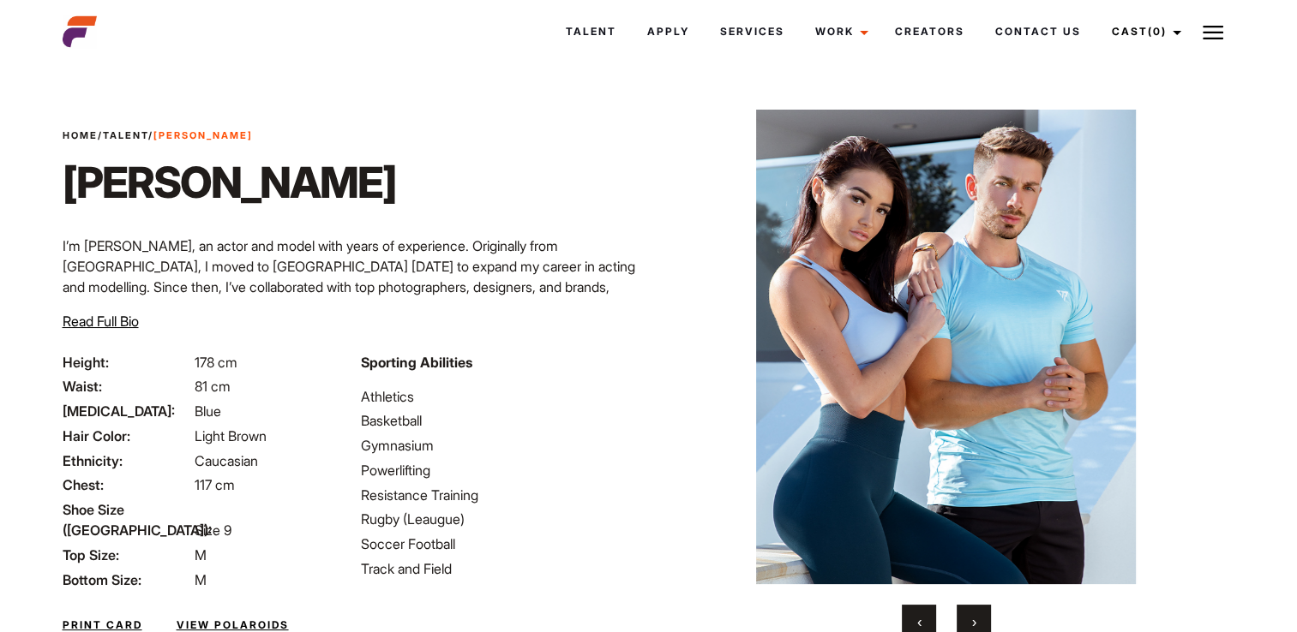
click at [974, 614] on span "›" at bounding box center [974, 622] width 4 height 17
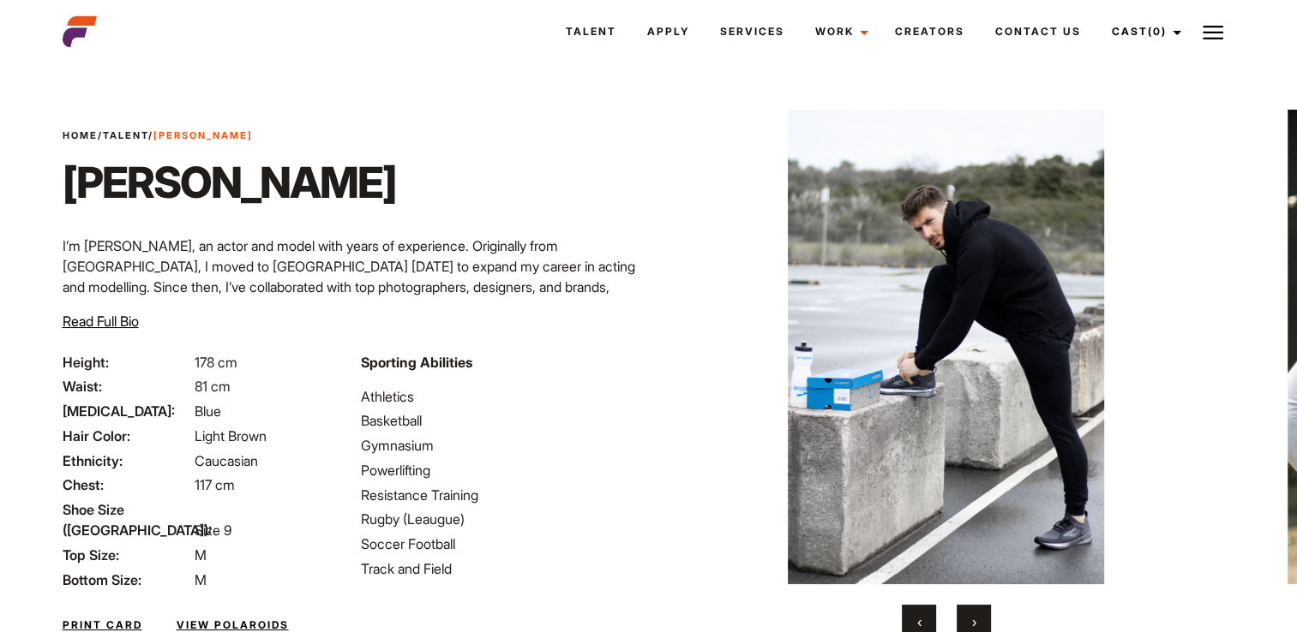
click at [974, 615] on span "›" at bounding box center [974, 622] width 4 height 17
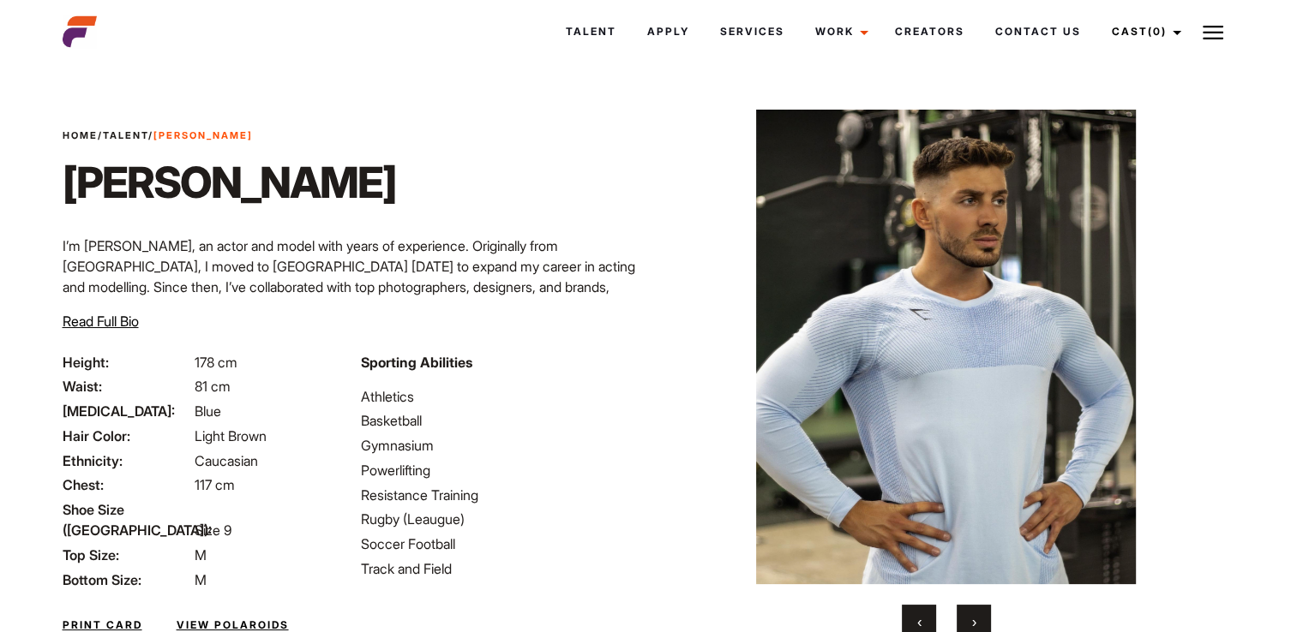
click at [980, 622] on button "›" at bounding box center [973, 622] width 34 height 34
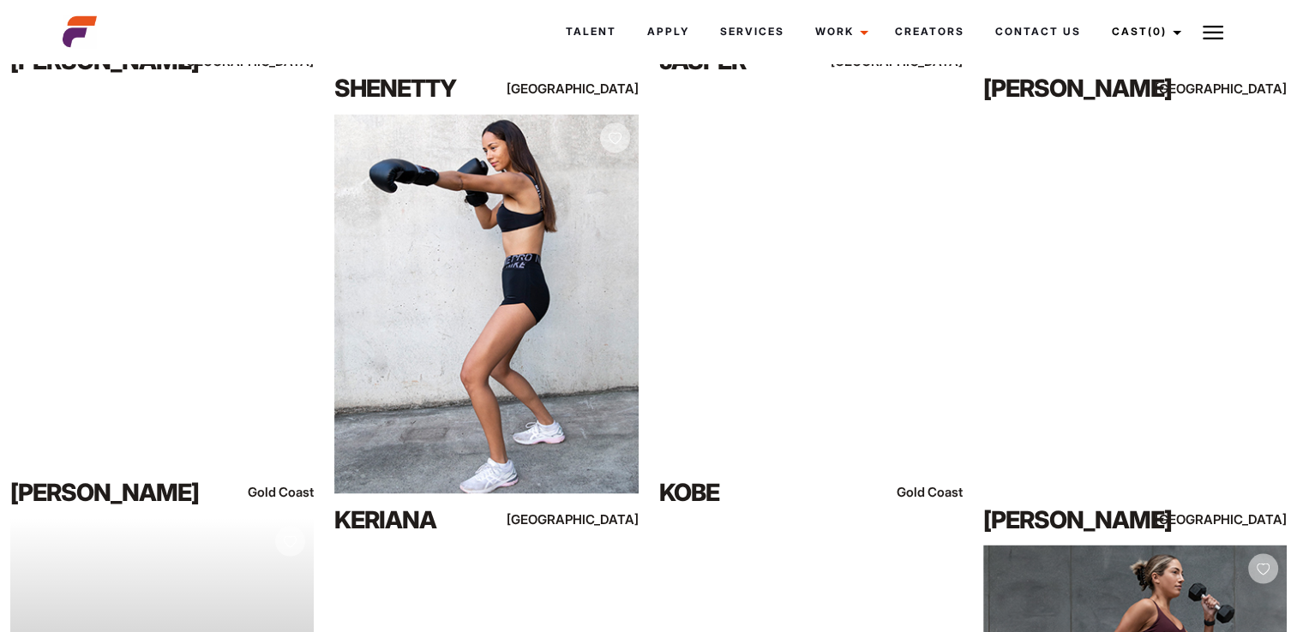
scroll to position [9256, 0]
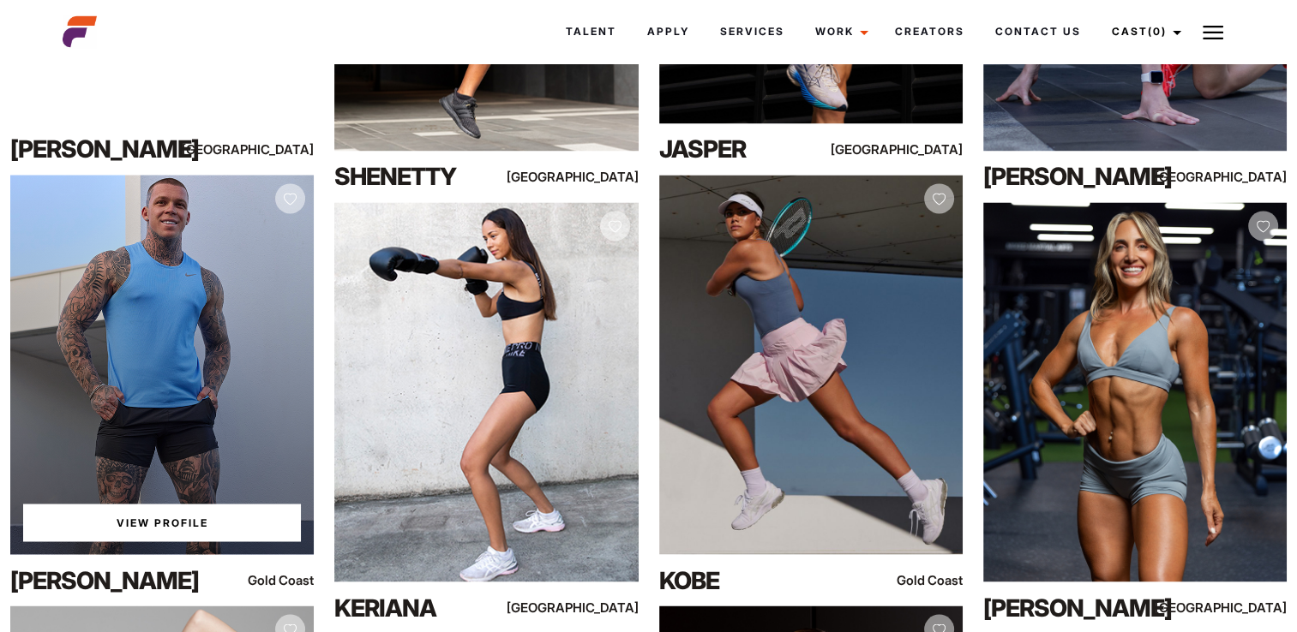
click at [159, 512] on link "View Profile" at bounding box center [162, 523] width 278 height 38
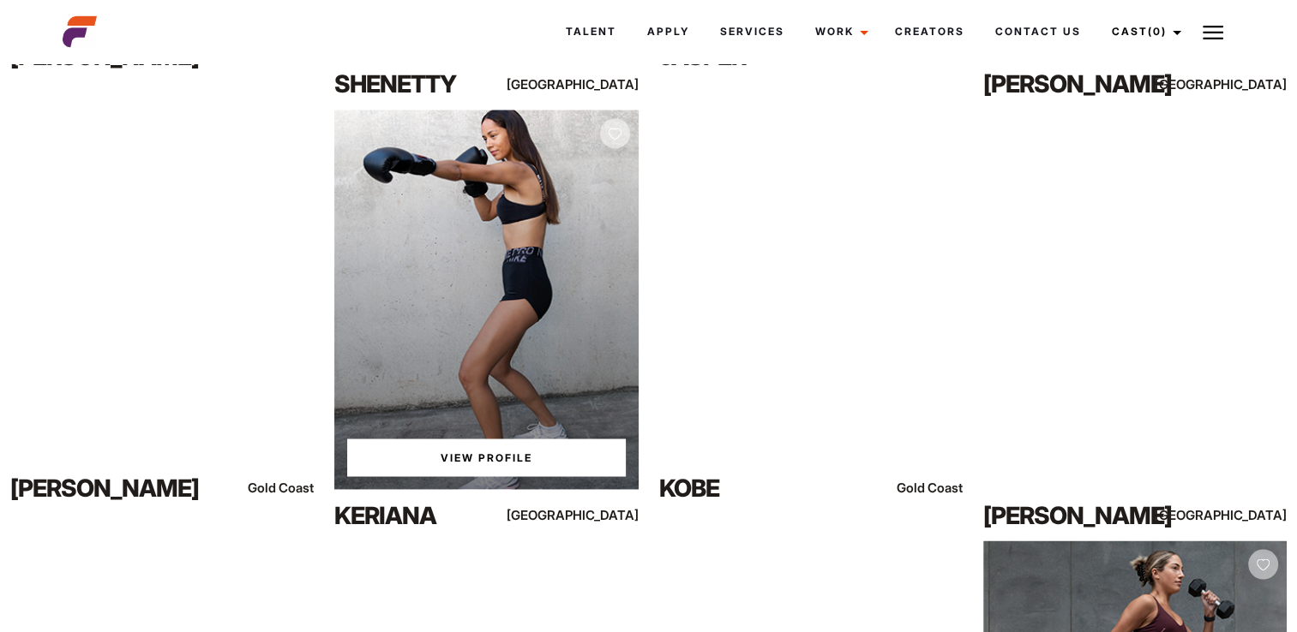
scroll to position [9349, 0]
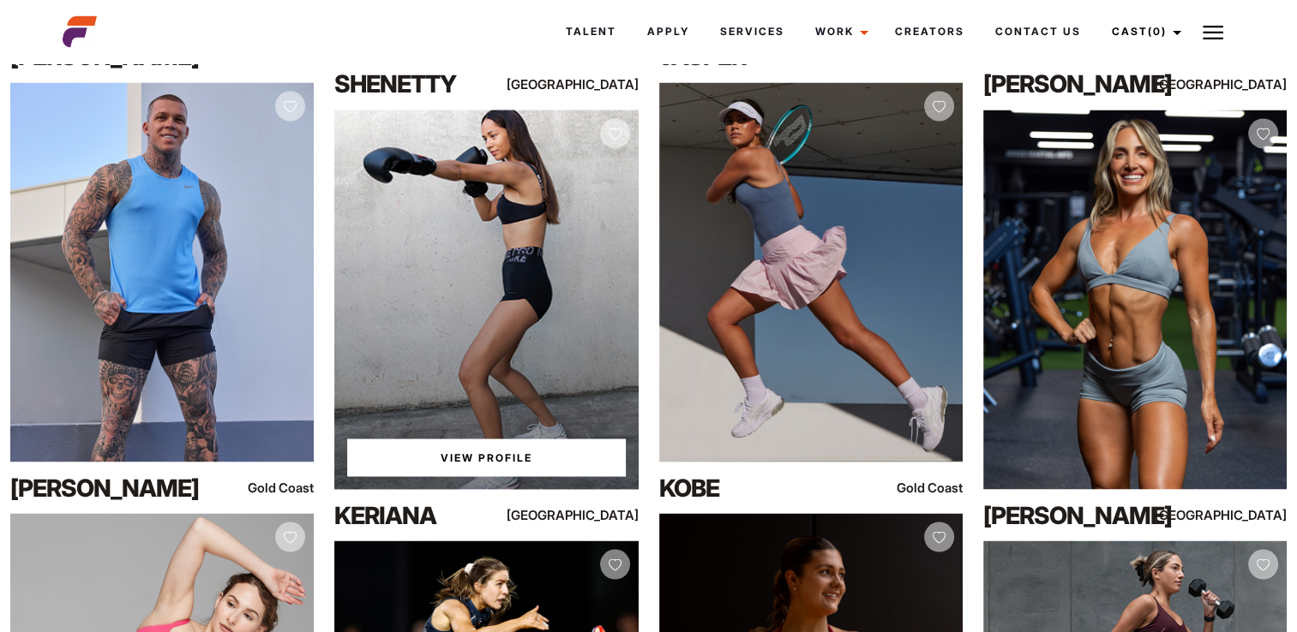
click at [467, 452] on link "View Profile" at bounding box center [486, 458] width 278 height 38
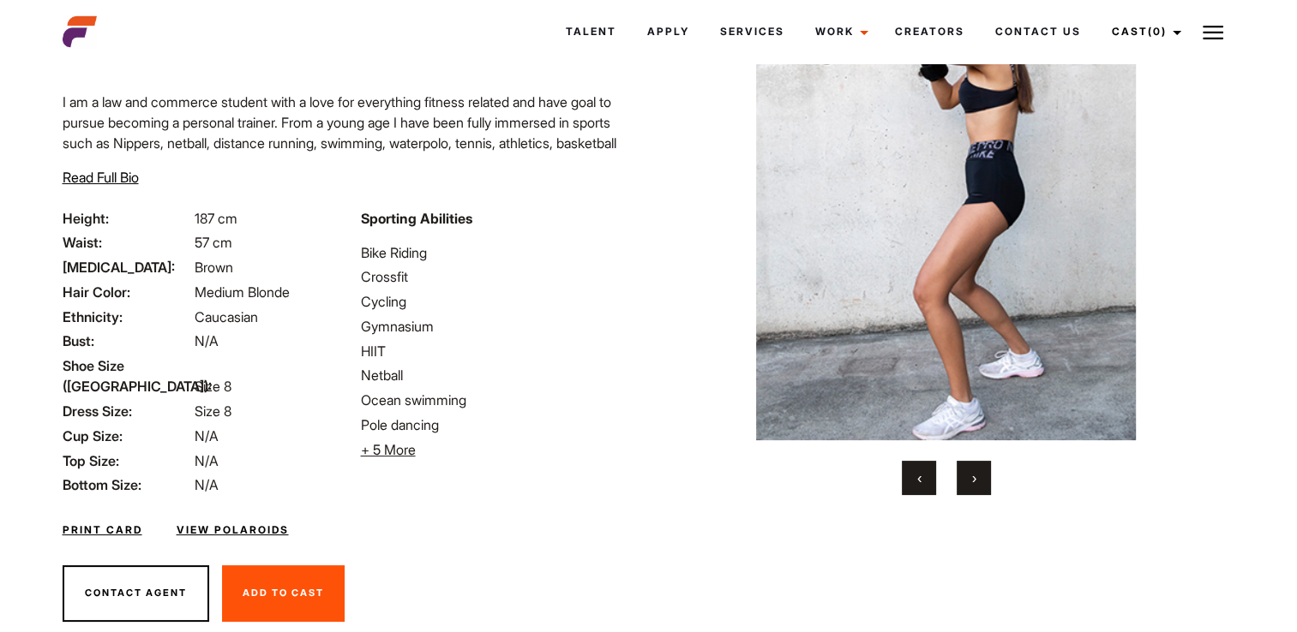
scroll to position [166, 0]
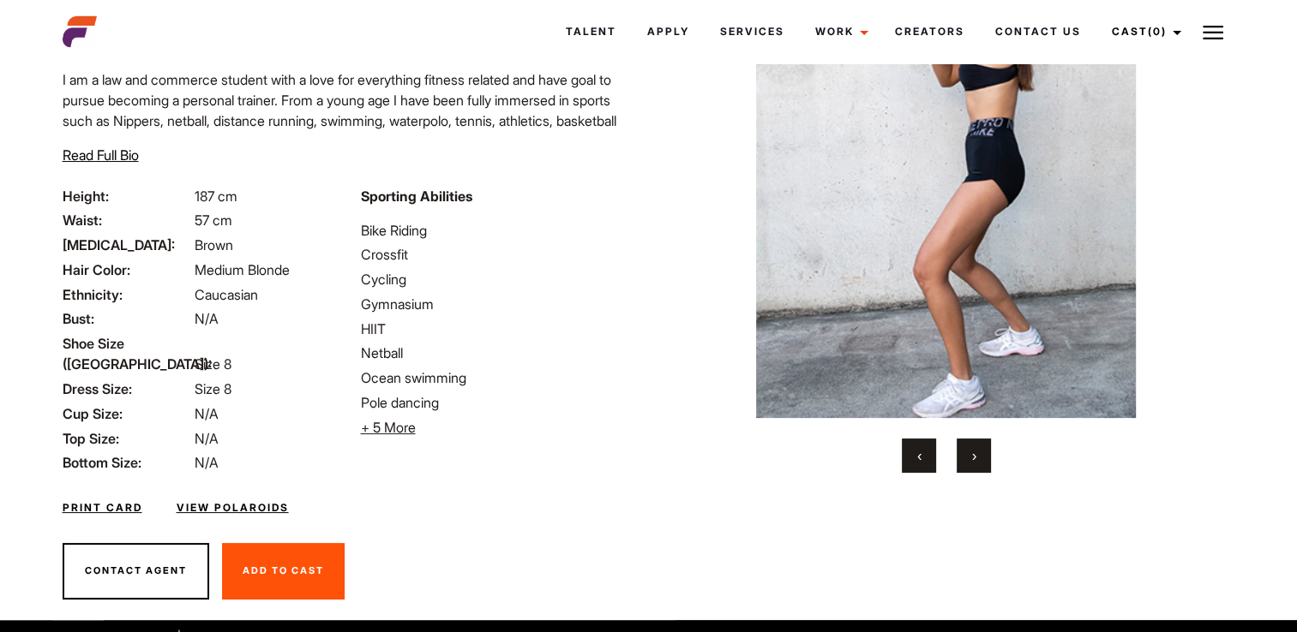
click at [976, 460] on button "›" at bounding box center [973, 456] width 34 height 34
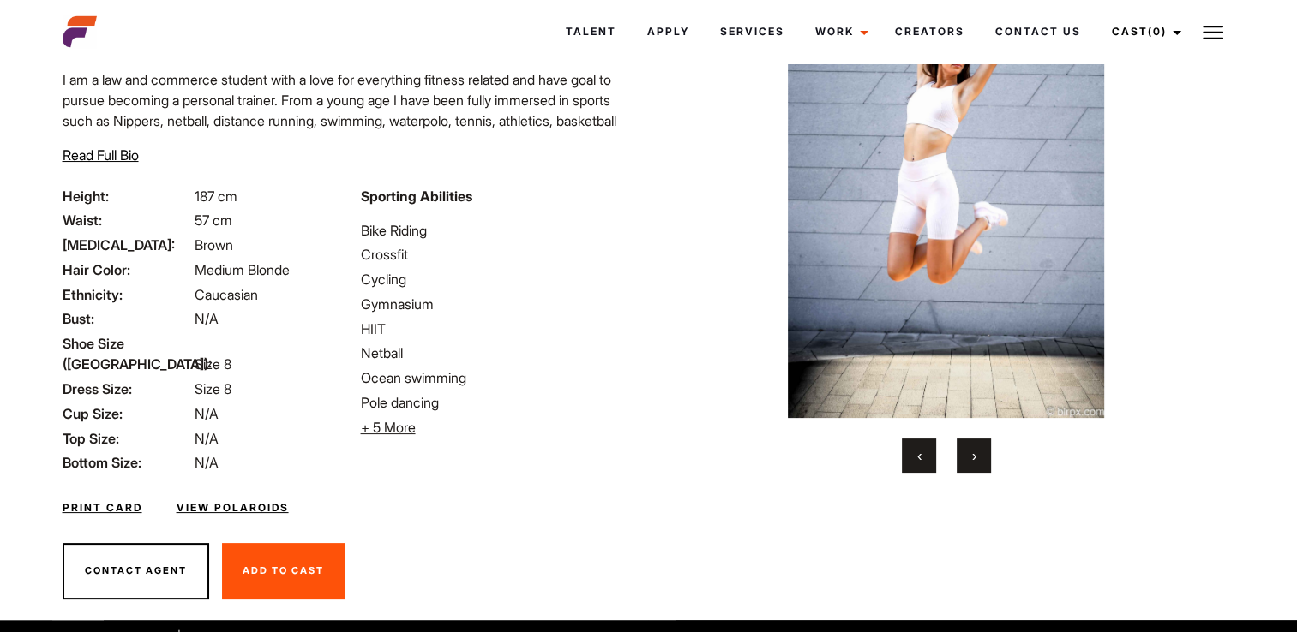
click at [967, 447] on button "›" at bounding box center [973, 456] width 34 height 34
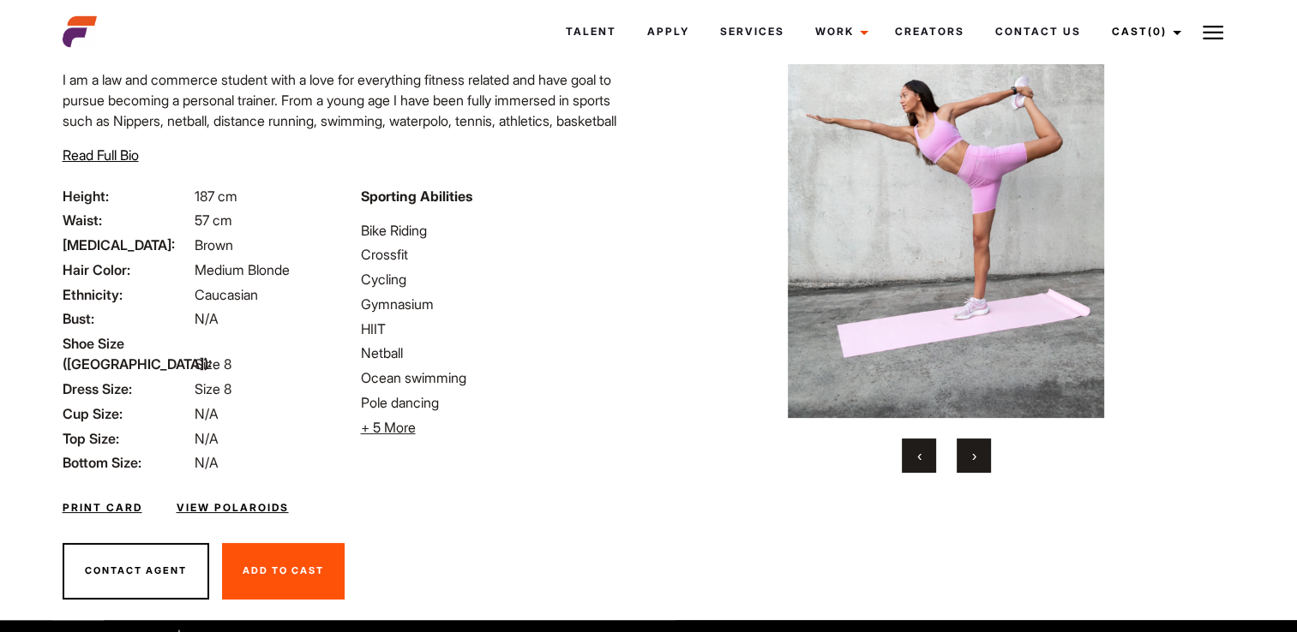
click at [968, 454] on button "›" at bounding box center [973, 456] width 34 height 34
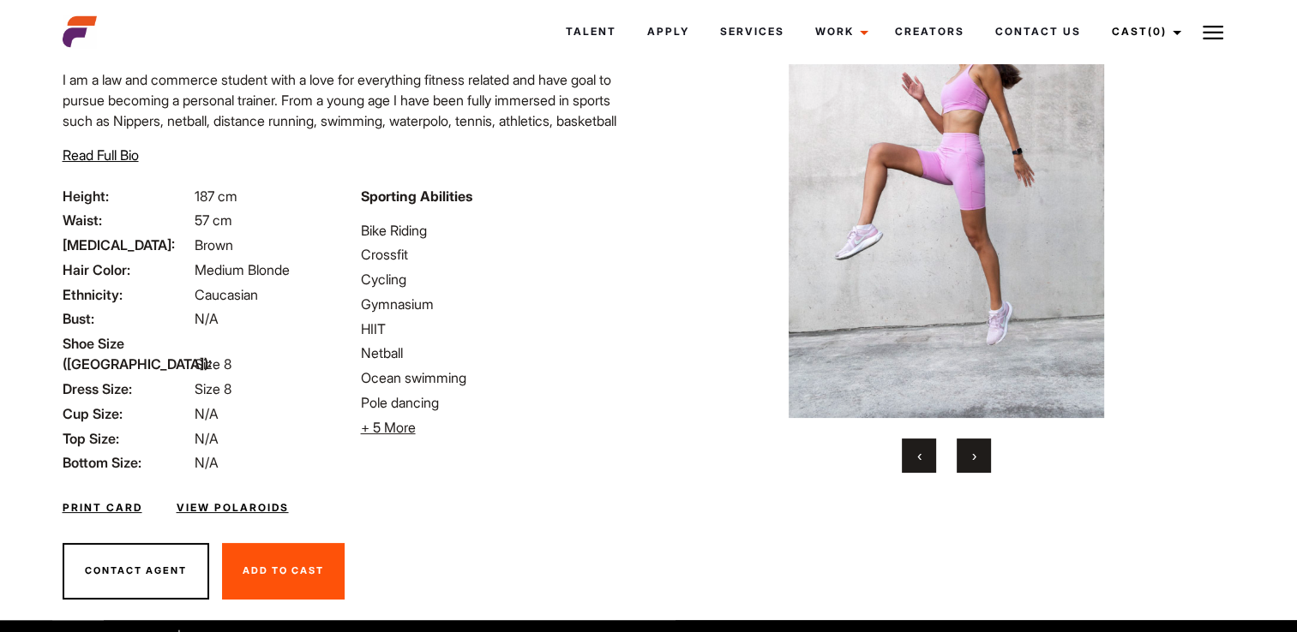
click at [968, 454] on button "›" at bounding box center [973, 456] width 34 height 34
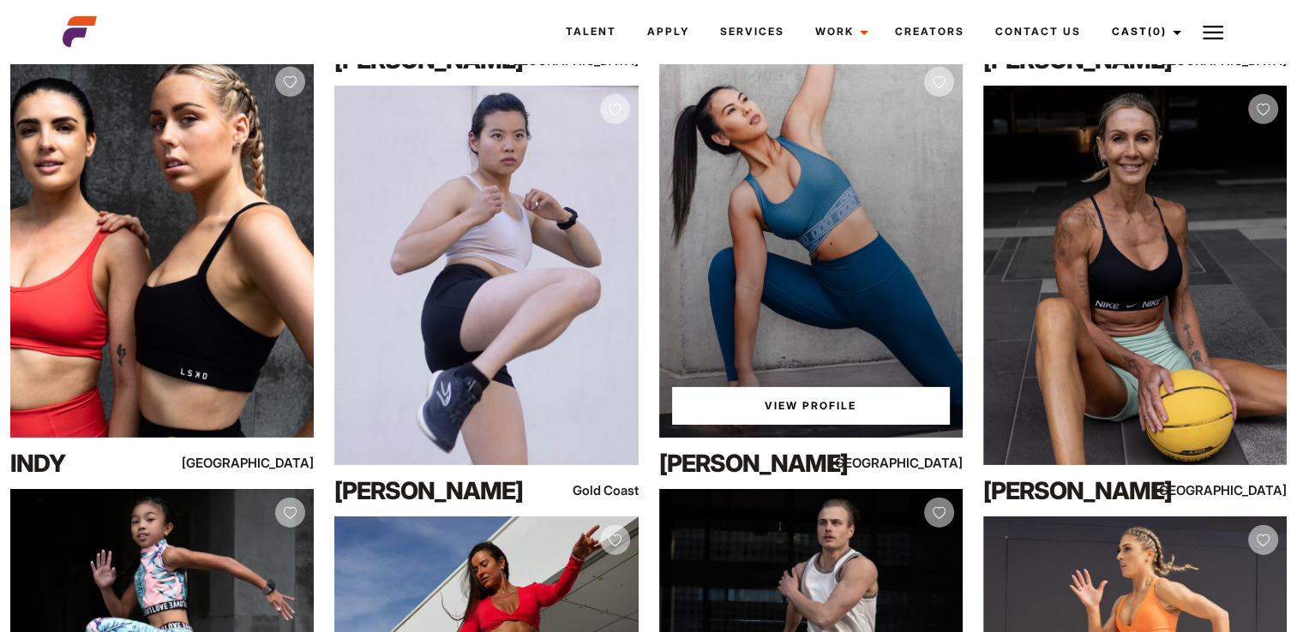
scroll to position [18426, 0]
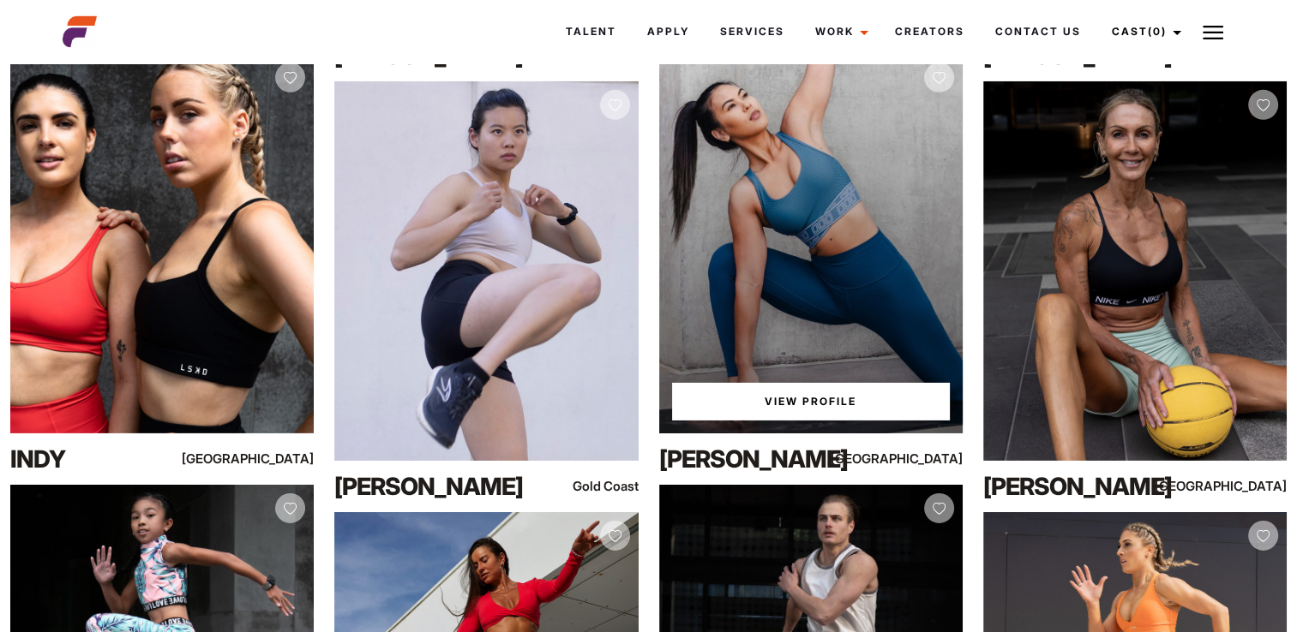
drag, startPoint x: 791, startPoint y: 357, endPoint x: 747, endPoint y: 380, distance: 49.1
click at [747, 378] on div "View Profile" at bounding box center [810, 244] width 303 height 380
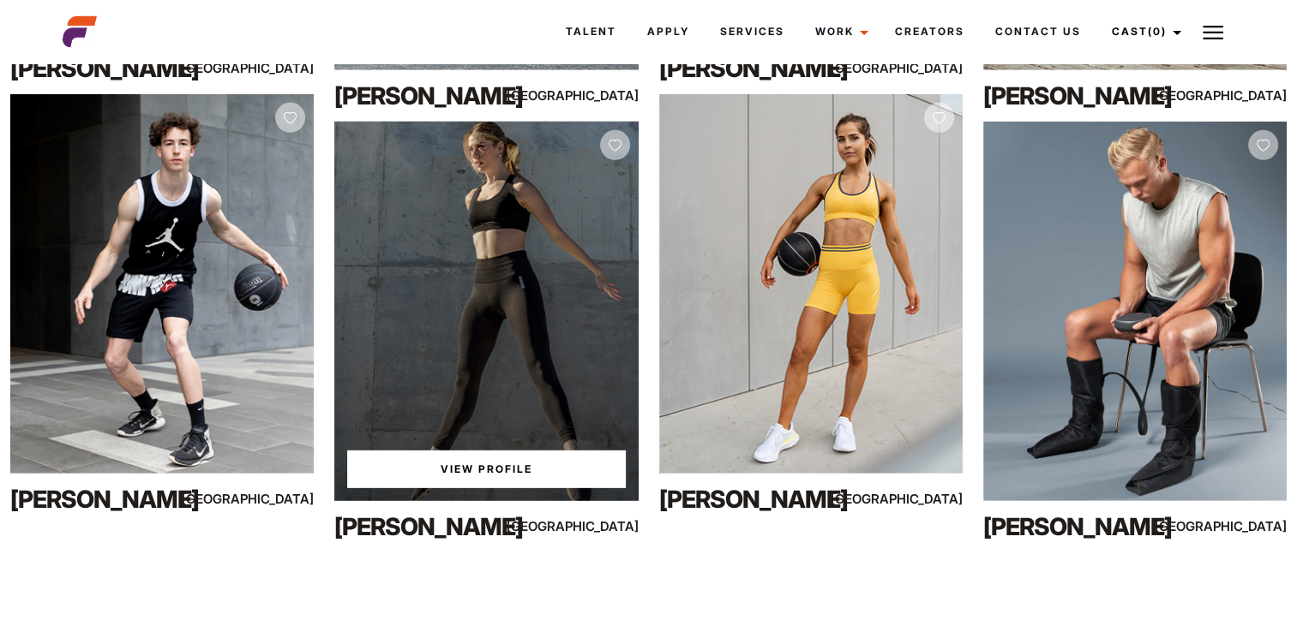
scroll to position [30939, 0]
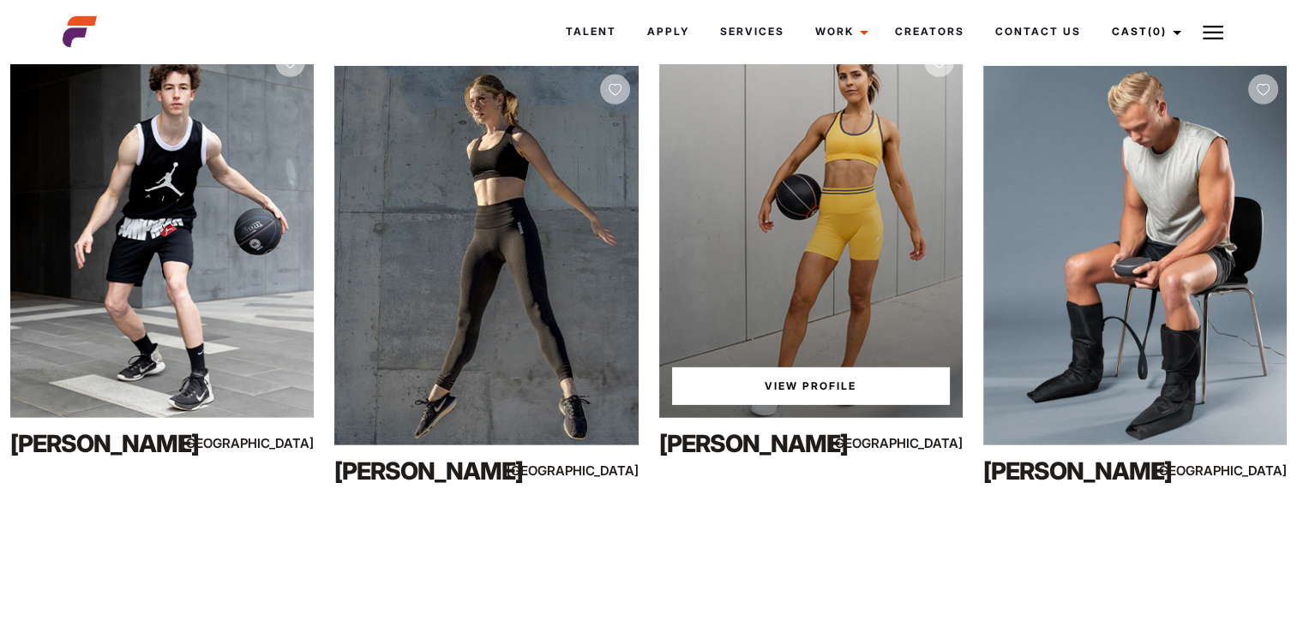
click at [816, 386] on link "View Profile" at bounding box center [811, 387] width 278 height 38
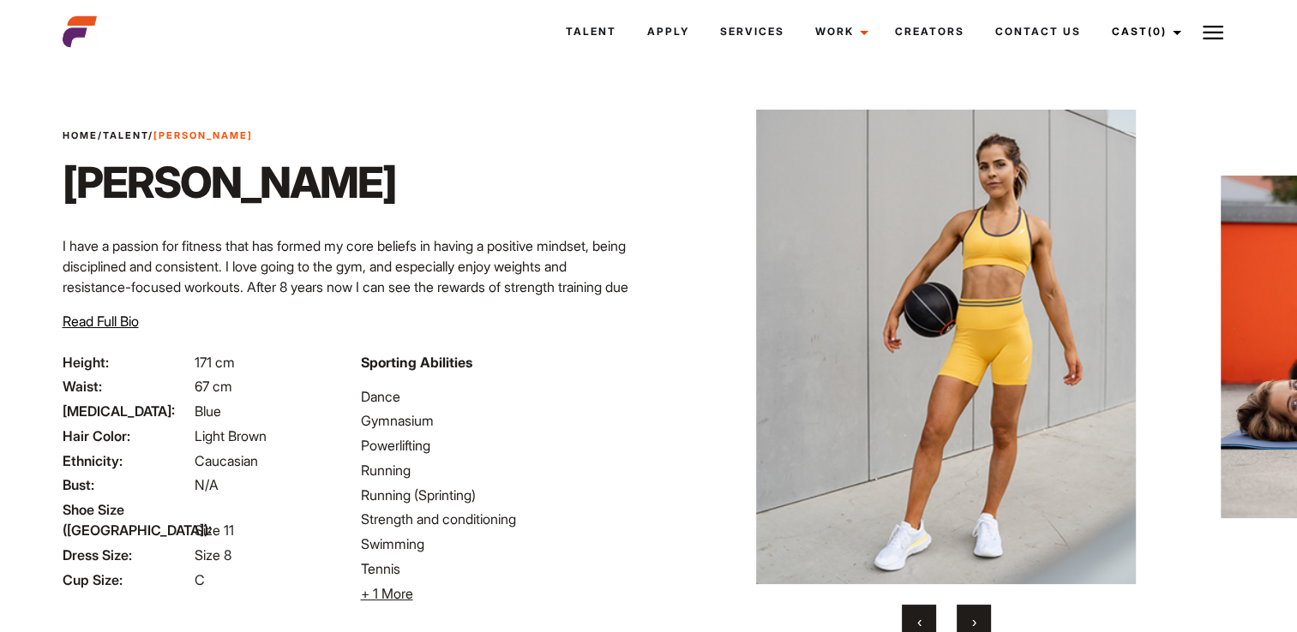
click at [974, 617] on span "›" at bounding box center [974, 622] width 4 height 17
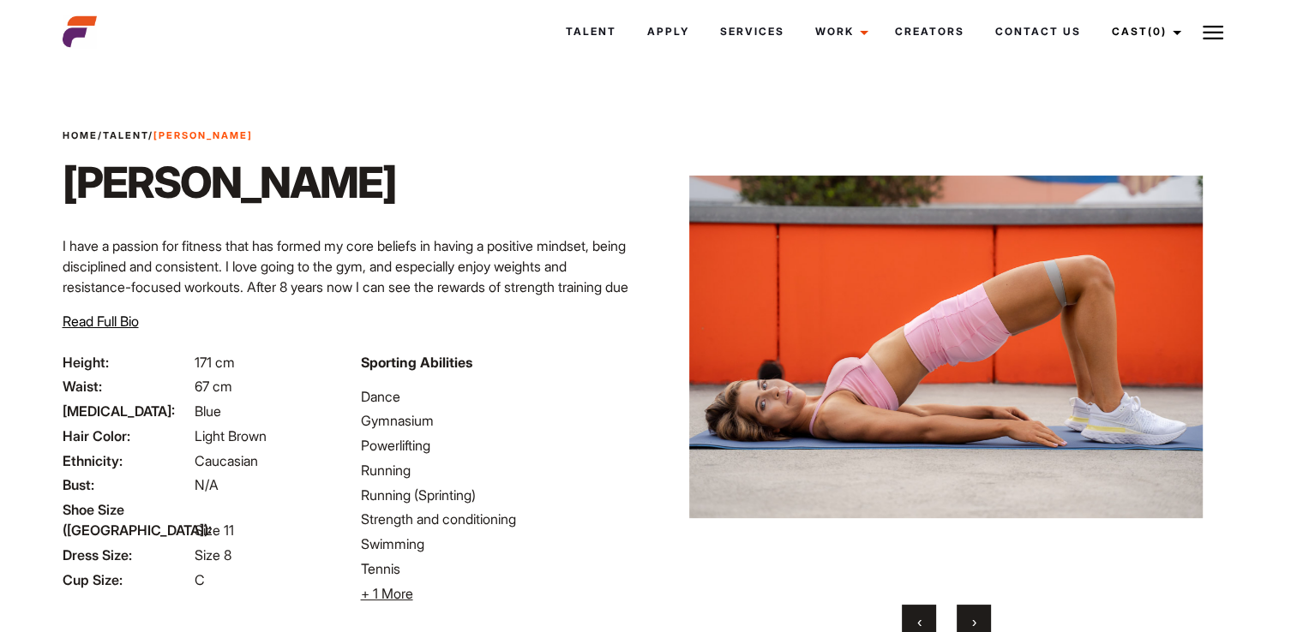
click at [974, 617] on span "›" at bounding box center [974, 622] width 4 height 17
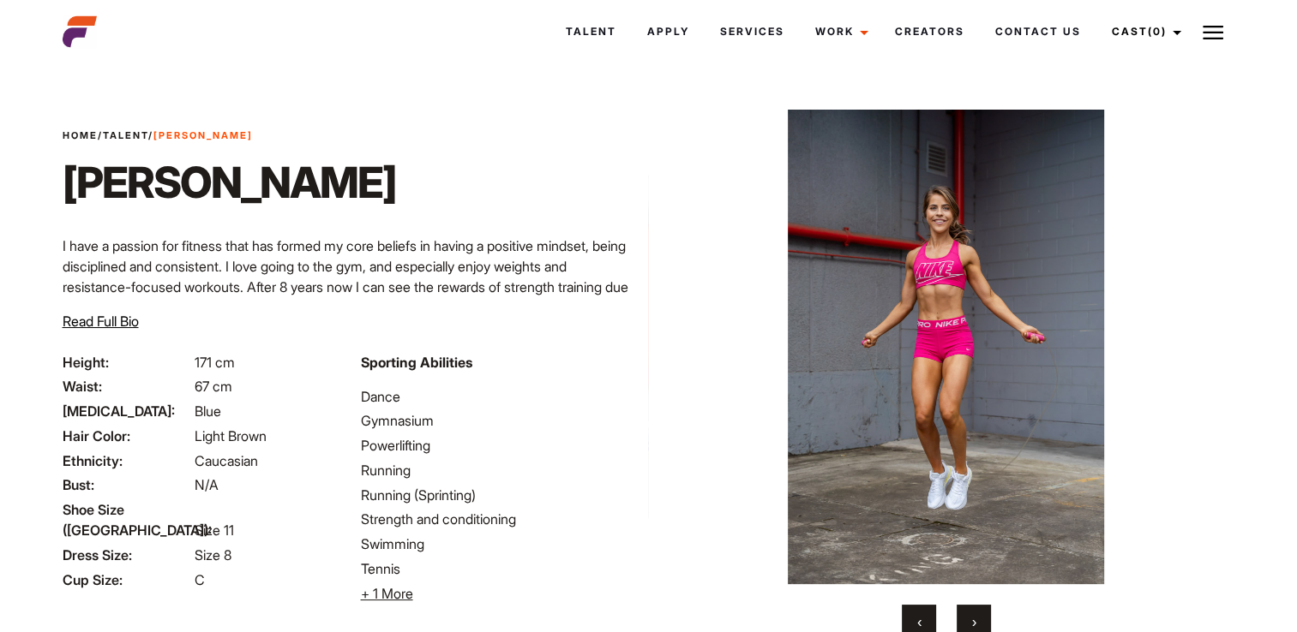
click at [974, 617] on span "›" at bounding box center [974, 622] width 4 height 17
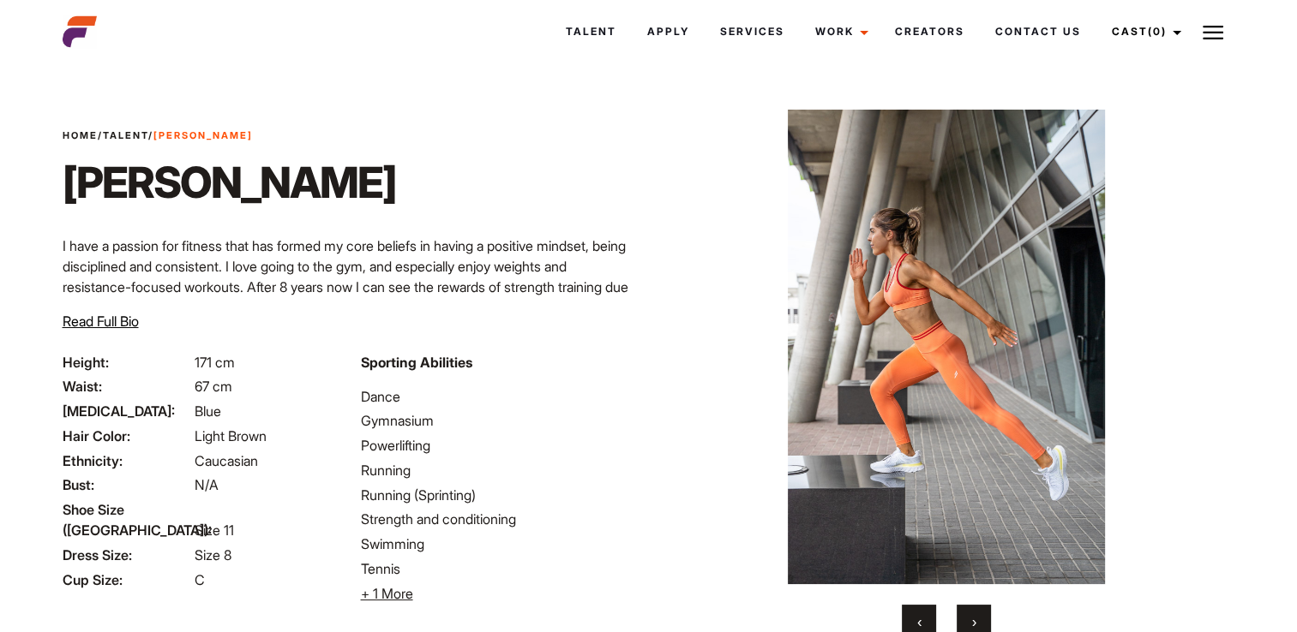
click at [987, 626] on button "›" at bounding box center [973, 622] width 34 height 34
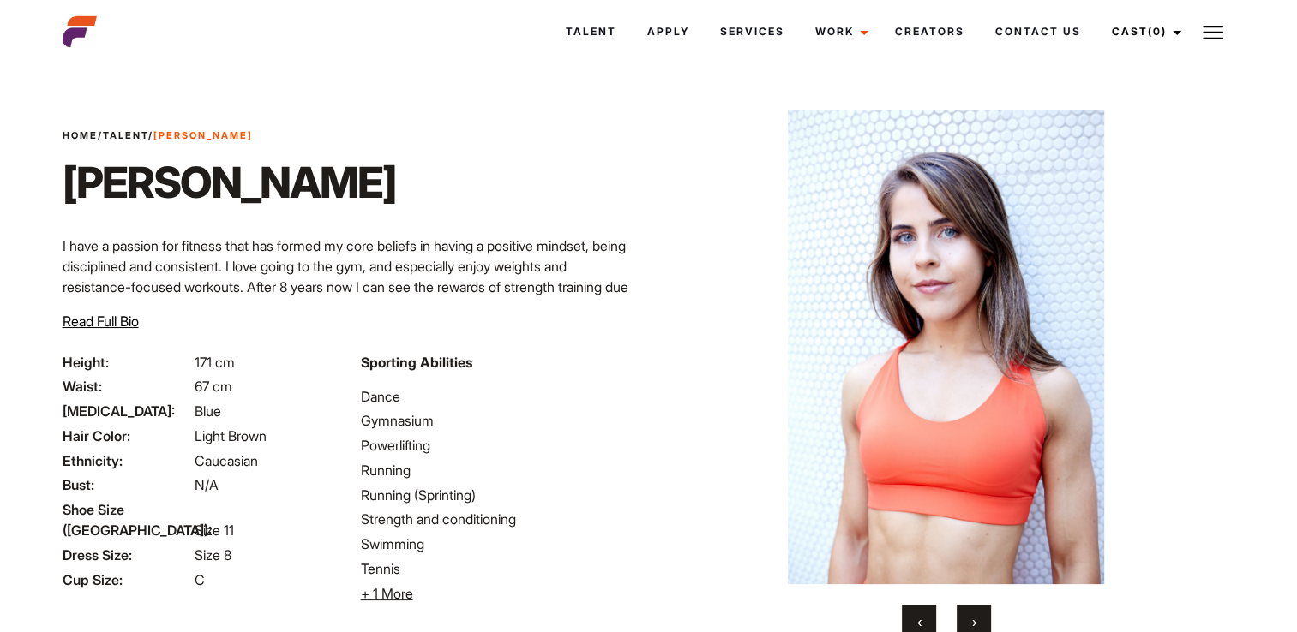
click at [987, 626] on button "›" at bounding box center [973, 622] width 34 height 34
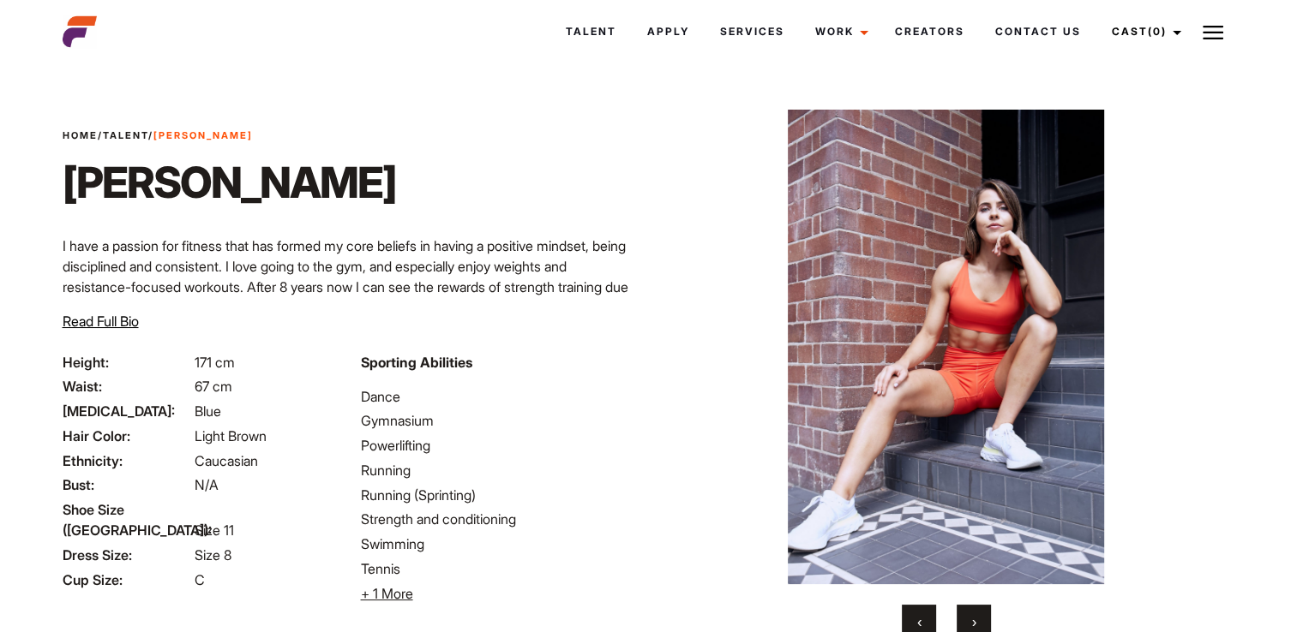
click at [987, 626] on button "›" at bounding box center [973, 622] width 34 height 34
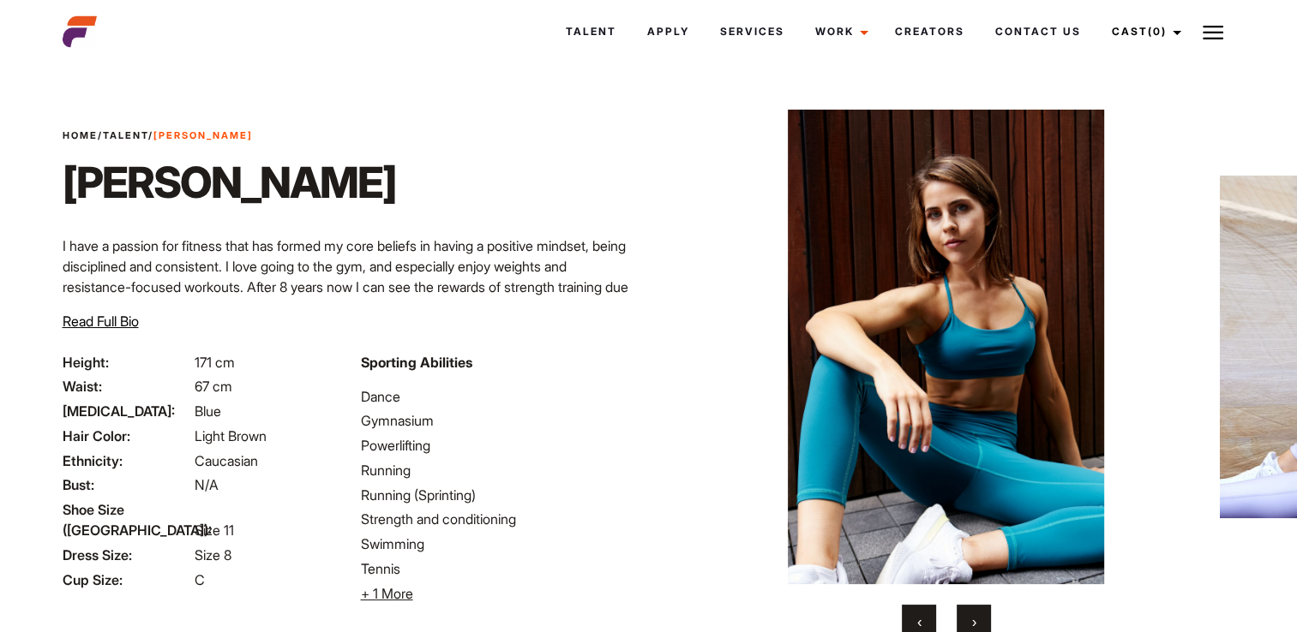
click at [987, 626] on button "›" at bounding box center [973, 622] width 34 height 34
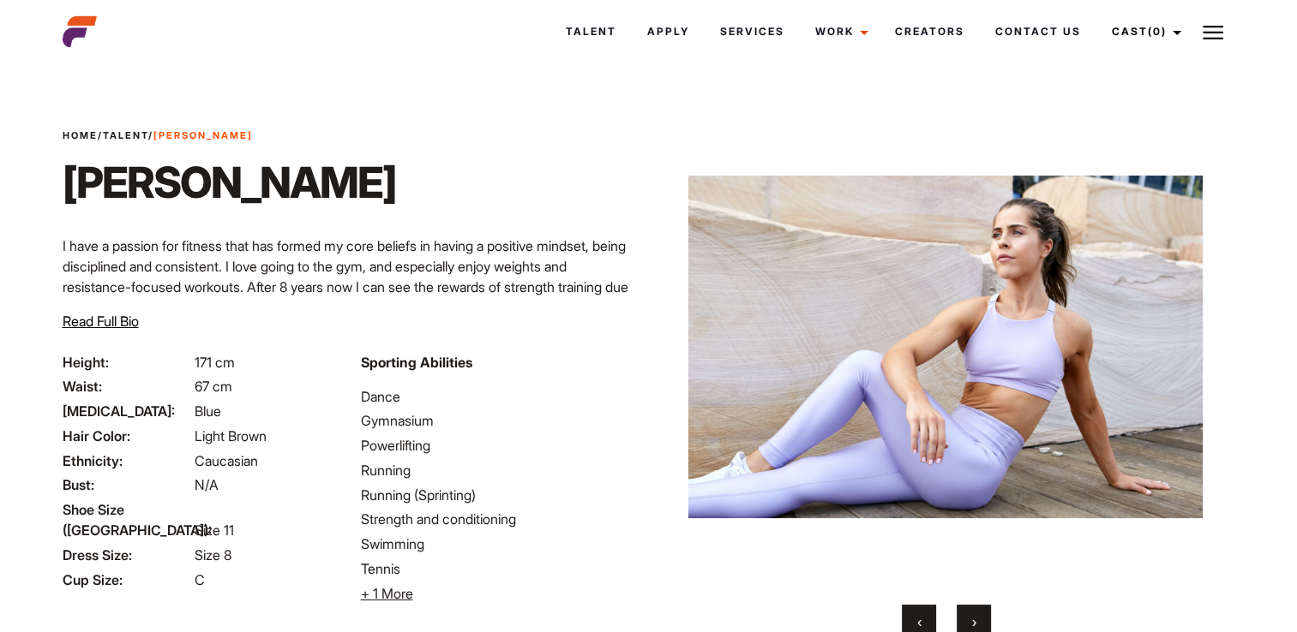
click at [987, 626] on button "›" at bounding box center [973, 622] width 34 height 34
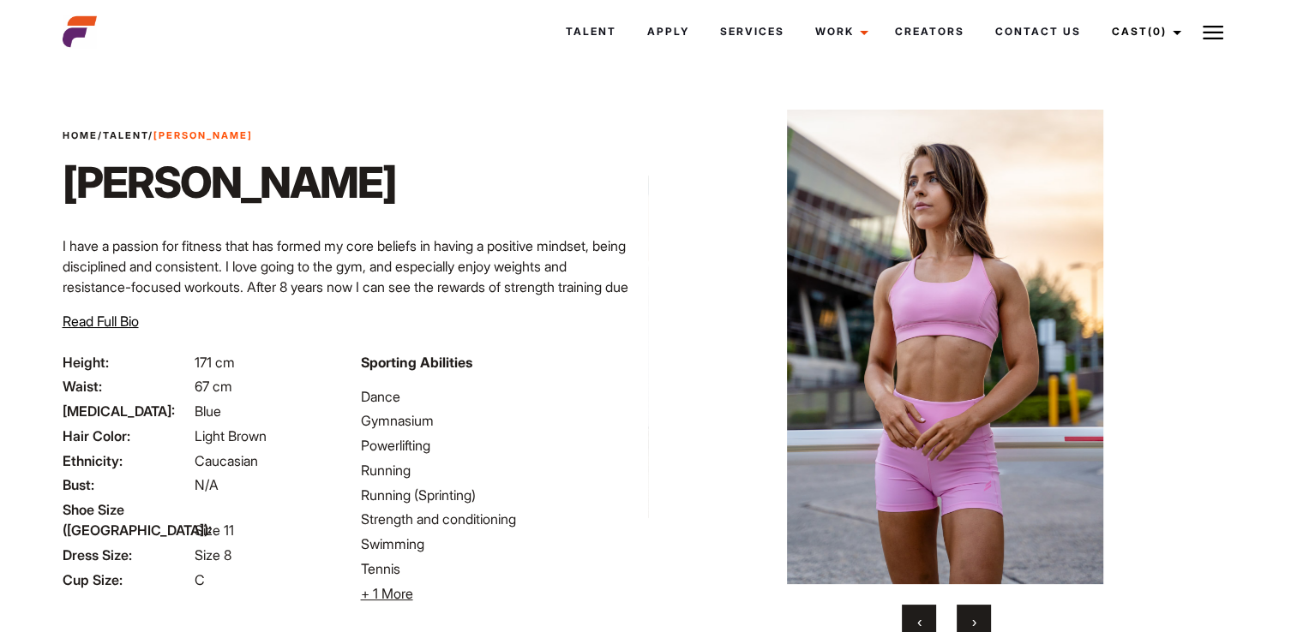
click at [987, 626] on button "›" at bounding box center [973, 622] width 34 height 34
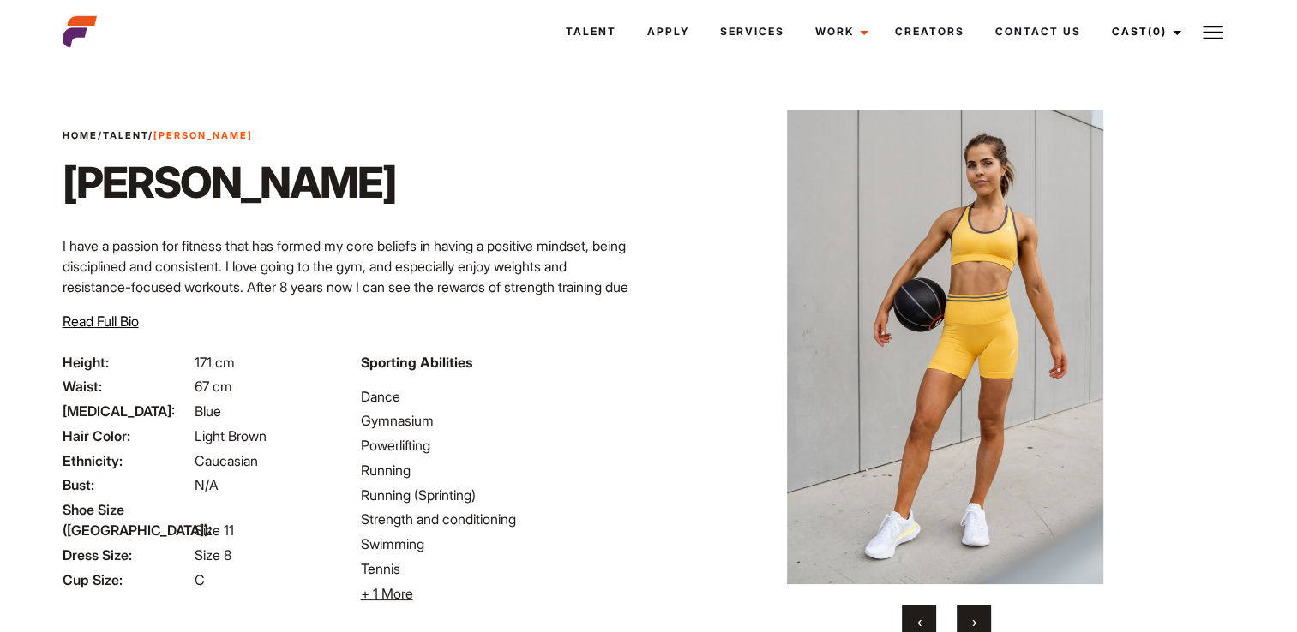
click at [987, 626] on button "›" at bounding box center [973, 622] width 34 height 34
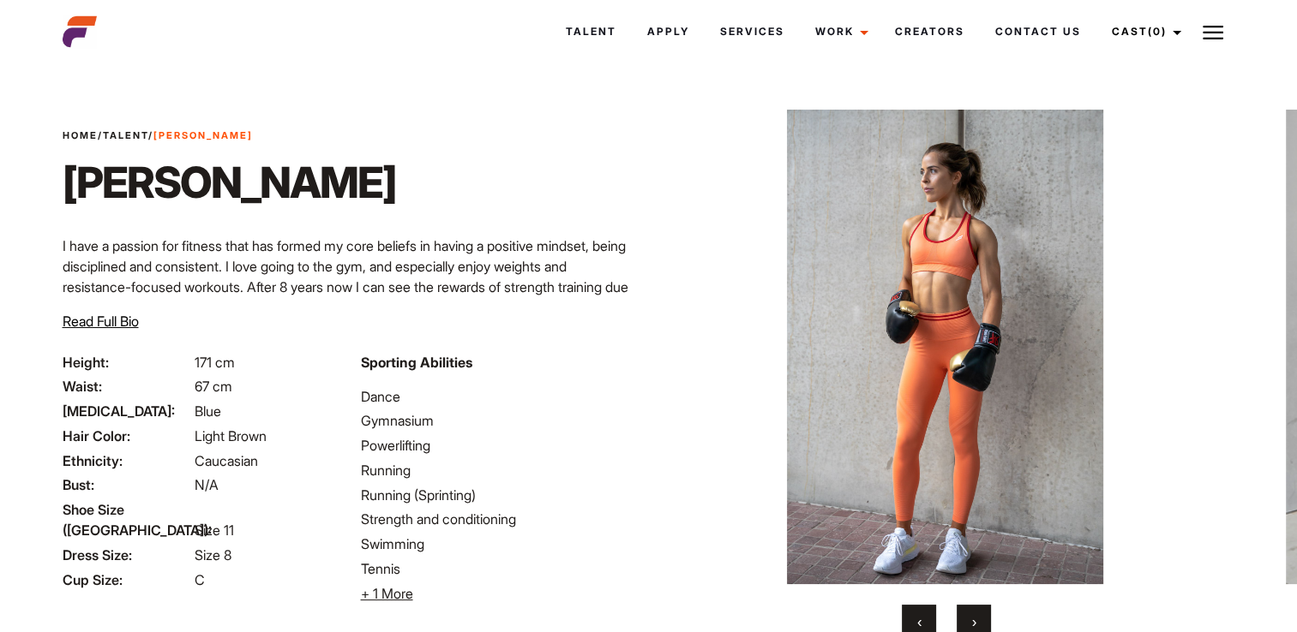
click at [987, 624] on button "›" at bounding box center [973, 622] width 34 height 34
